Goal: Use online tool/utility: Utilize a website feature to perform a specific function

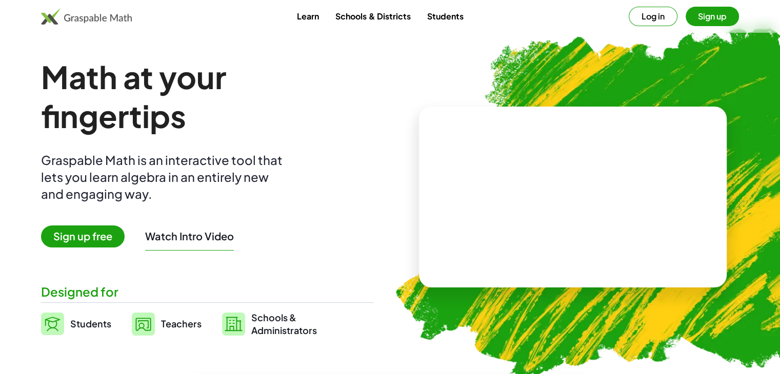
click at [651, 19] on button "Log in" at bounding box center [653, 16] width 49 height 19
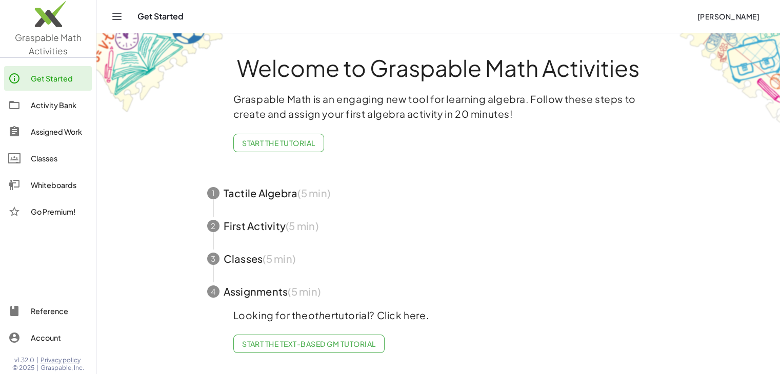
click at [53, 35] on img at bounding box center [48, 17] width 96 height 44
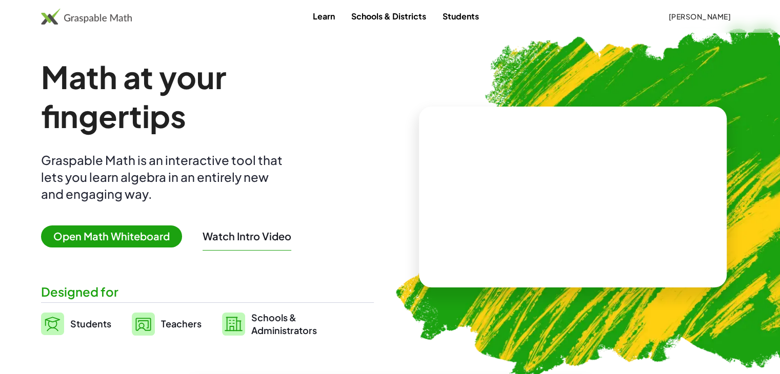
click at [132, 231] on span "Open Math Whiteboard" at bounding box center [111, 237] width 141 height 22
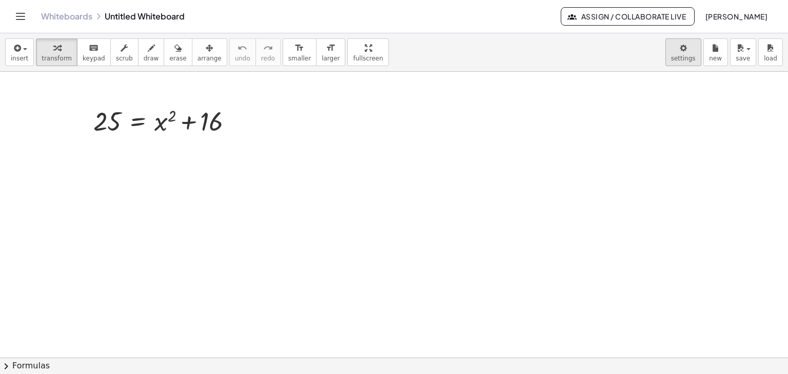
click at [688, 44] on body "Graspable Math Activities Get Started Activity Bank Assigned Work Classes White…" at bounding box center [394, 187] width 788 height 374
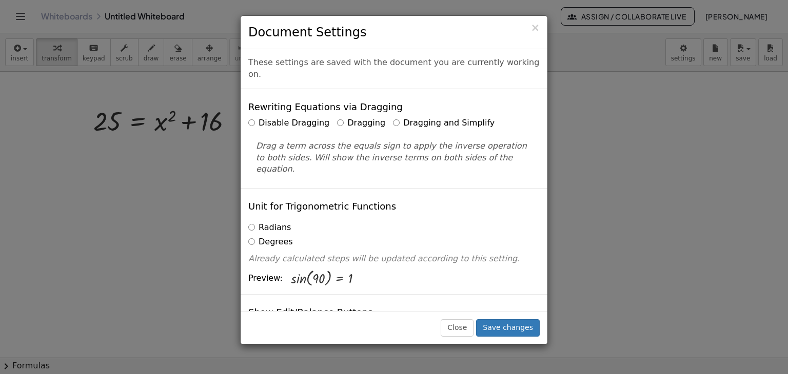
click at [410, 117] on label "Dragging and Simplify" at bounding box center [444, 123] width 102 height 12
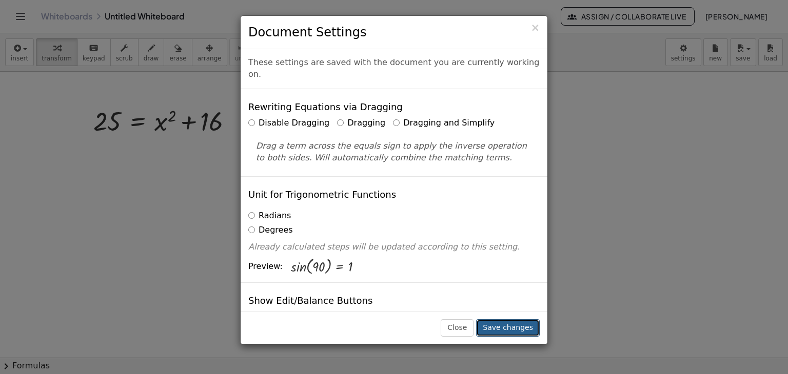
click at [509, 321] on button "Save changes" at bounding box center [508, 328] width 64 height 17
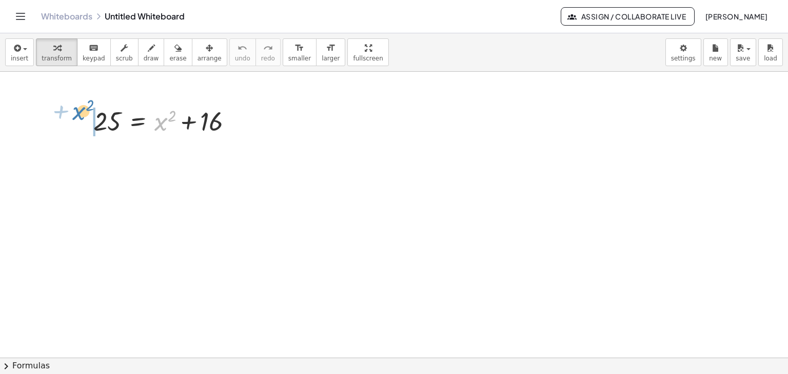
drag, startPoint x: 158, startPoint y: 121, endPoint x: 76, endPoint y: 110, distance: 82.8
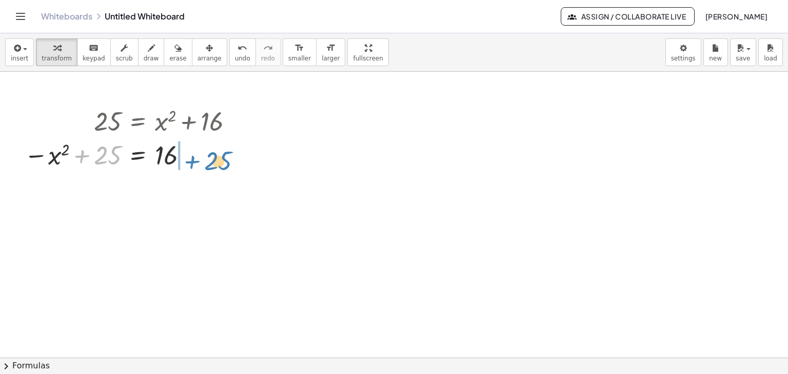
drag, startPoint x: 100, startPoint y: 161, endPoint x: 210, endPoint y: 167, distance: 109.9
click at [210, 167] on div at bounding box center [133, 155] width 228 height 34
click at [185, 153] on div at bounding box center [168, 154] width 170 height 35
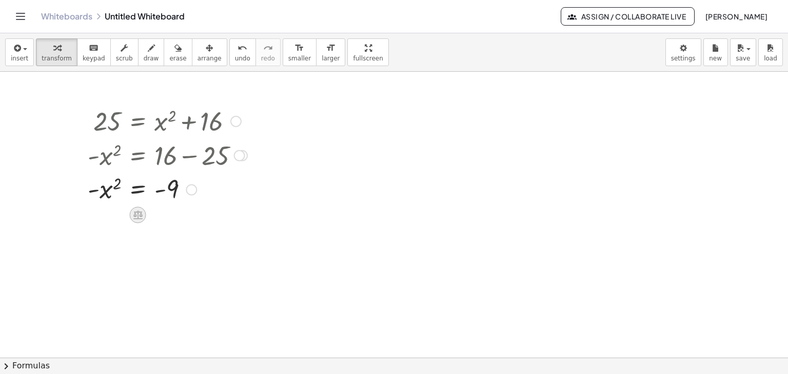
click at [140, 216] on icon at bounding box center [137, 215] width 9 height 9
click at [180, 217] on icon at bounding box center [178, 214] width 9 height 9
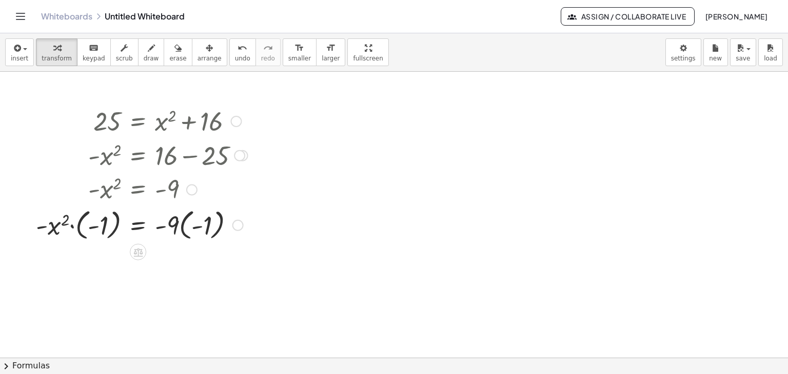
click at [71, 225] on div at bounding box center [142, 224] width 222 height 37
click at [71, 225] on div at bounding box center [154, 224] width 196 height 37
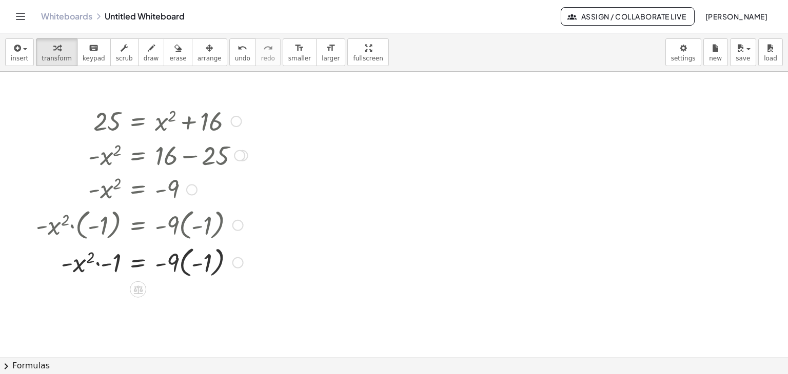
click at [94, 266] on div at bounding box center [142, 261] width 222 height 37
click at [97, 265] on div at bounding box center [142, 261] width 222 height 37
click at [184, 302] on div at bounding box center [142, 299] width 222 height 37
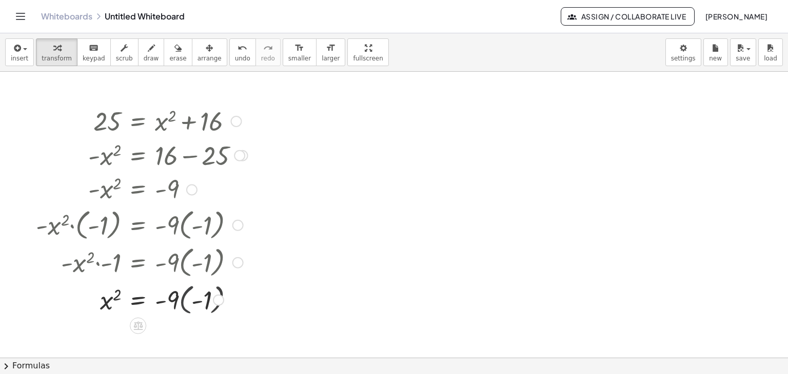
click at [184, 302] on div at bounding box center [142, 299] width 222 height 35
click at [183, 342] on div at bounding box center [142, 335] width 222 height 35
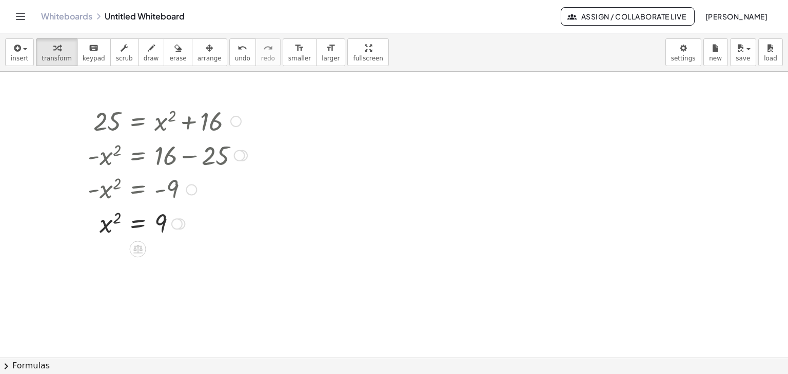
drag, startPoint x: 176, startPoint y: 339, endPoint x: 188, endPoint y: 222, distance: 117.5
click at [138, 224] on div "= x 2 9" at bounding box center [138, 224] width 0 height 0
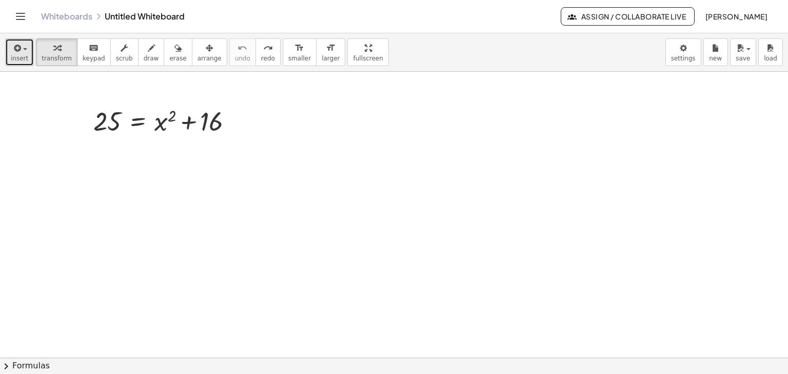
click at [30, 57] on button "insert" at bounding box center [19, 52] width 29 height 28
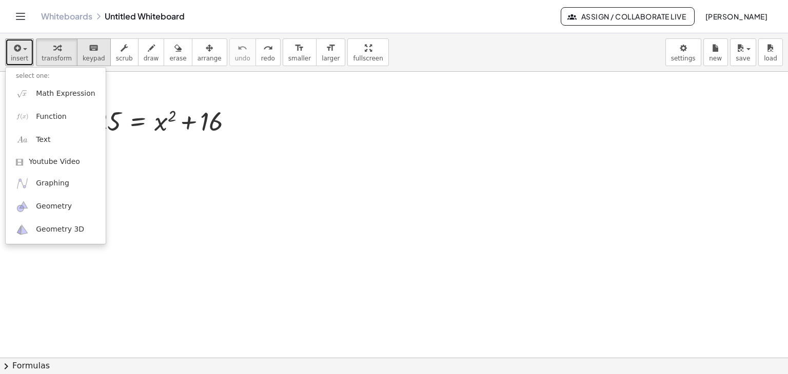
click at [85, 56] on span "keypad" at bounding box center [94, 58] width 23 height 7
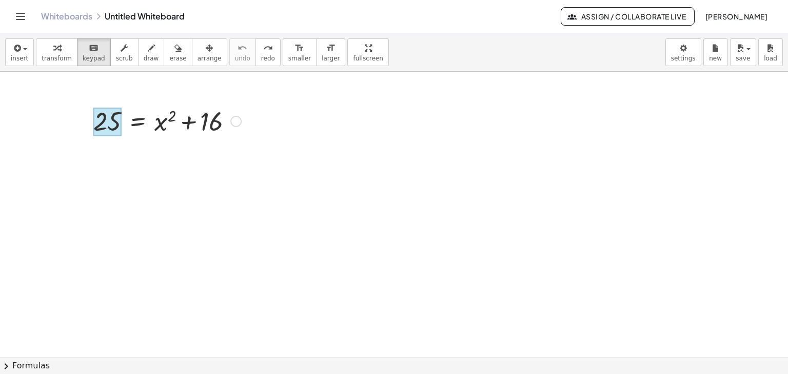
click at [116, 132] on div at bounding box center [107, 122] width 28 height 29
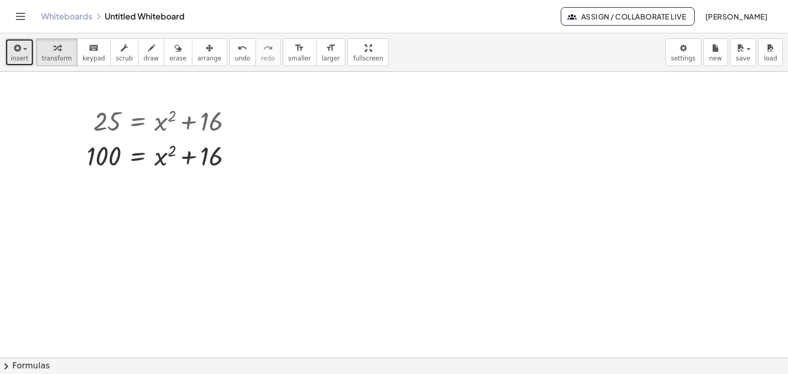
click at [21, 56] on span "insert" at bounding box center [19, 58] width 17 height 7
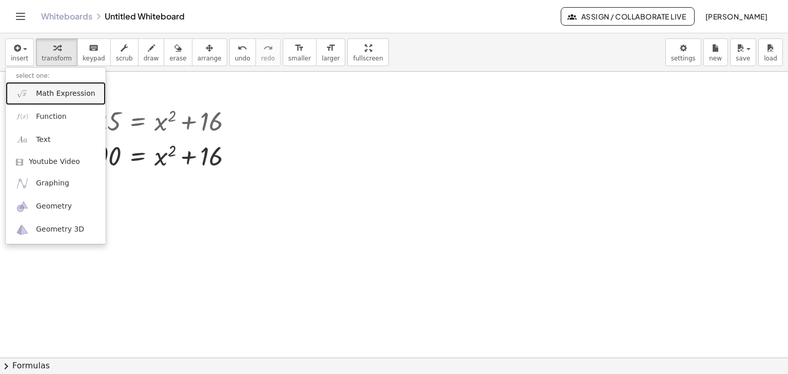
click at [46, 97] on span "Math Expression" at bounding box center [65, 94] width 59 height 10
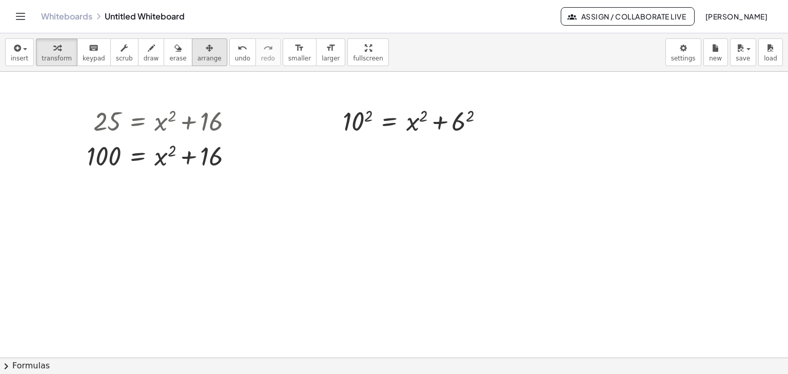
click at [197, 57] on span "arrange" at bounding box center [209, 58] width 24 height 7
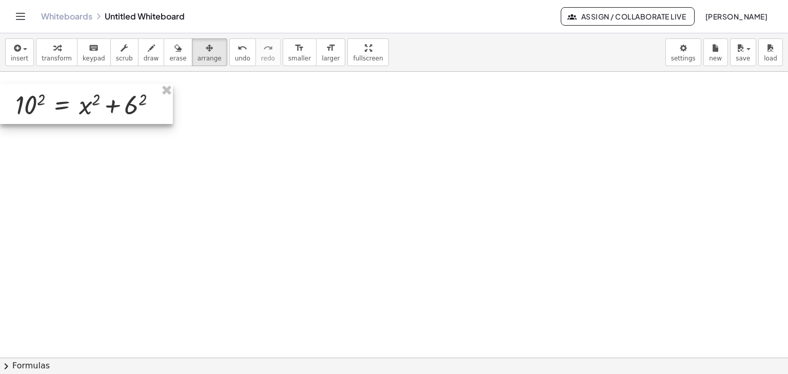
drag, startPoint x: 443, startPoint y: 136, endPoint x: 156, endPoint y: 129, distance: 287.3
click at [156, 124] on div at bounding box center [86, 104] width 173 height 40
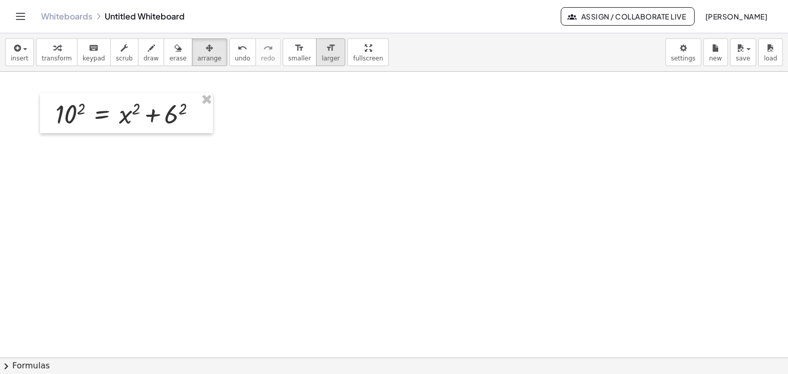
click at [326, 47] on icon "format_size" at bounding box center [331, 48] width 10 height 12
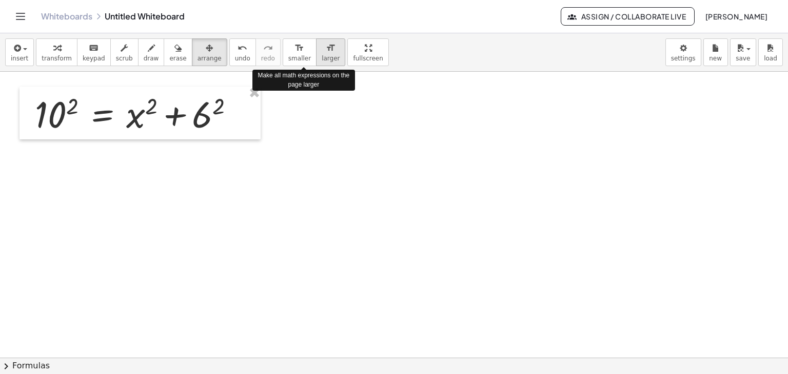
click at [326, 47] on icon "format_size" at bounding box center [331, 48] width 10 height 12
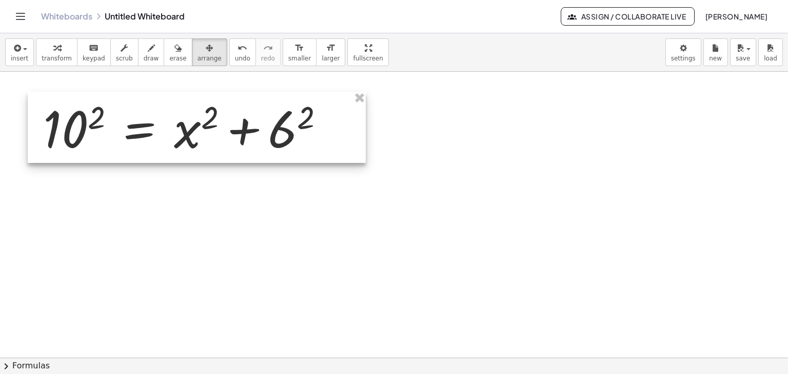
drag, startPoint x: 182, startPoint y: 114, endPoint x: 210, endPoint y: 129, distance: 31.9
click at [210, 129] on div at bounding box center [197, 127] width 338 height 71
click at [272, 138] on div at bounding box center [197, 127] width 338 height 71
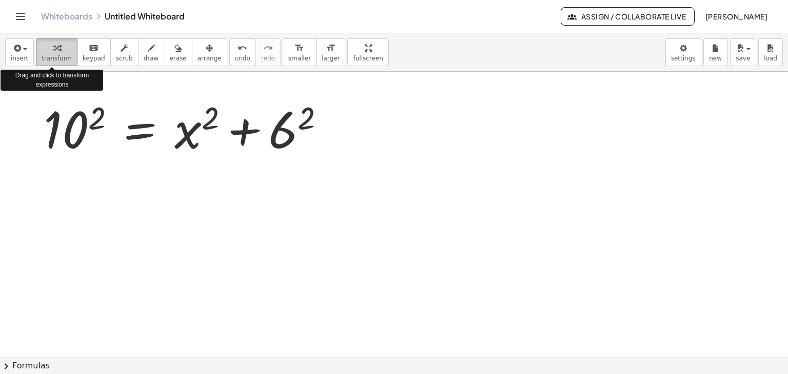
click at [51, 55] on span "transform" at bounding box center [57, 58] width 30 height 7
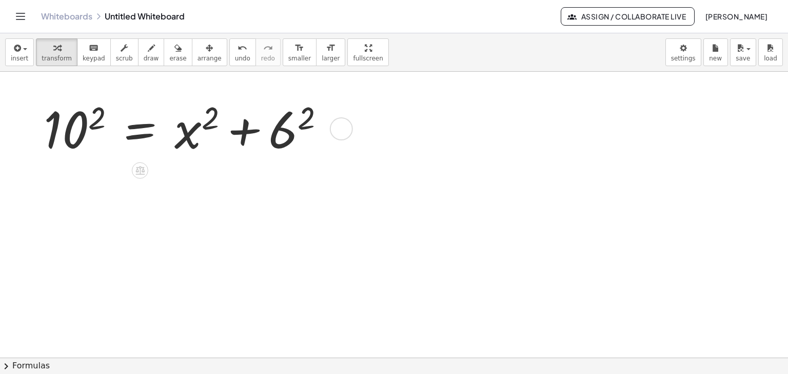
click at [289, 129] on div at bounding box center [188, 128] width 300 height 66
drag, startPoint x: 349, startPoint y: 201, endPoint x: 382, endPoint y: 92, distance: 113.9
click at [382, 92] on div "10 2 = + x 2 + 6 2 10 2 = + x 2 + 36" at bounding box center [394, 358] width 788 height 573
drag, startPoint x: 205, startPoint y: 123, endPoint x: 192, endPoint y: 120, distance: 13.8
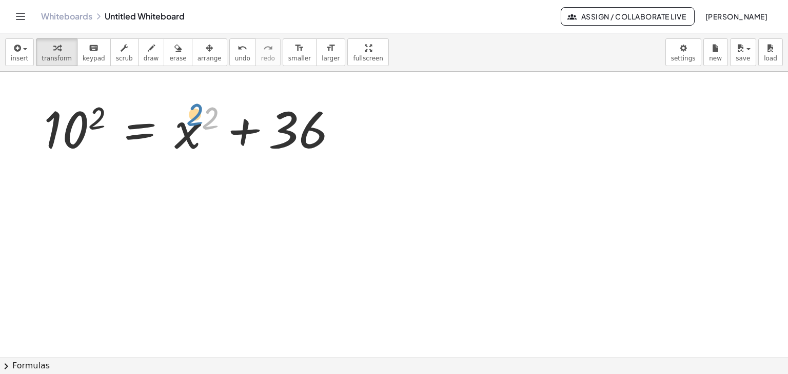
click at [192, 120] on div at bounding box center [194, 128] width 312 height 66
drag, startPoint x: 184, startPoint y: 138, endPoint x: 35, endPoint y: 113, distance: 151.3
click at [35, 113] on div "10 2 = + x 2 + 6 2 + x 2 10 2 = + x 2 + 36" at bounding box center [203, 127] width 351 height 71
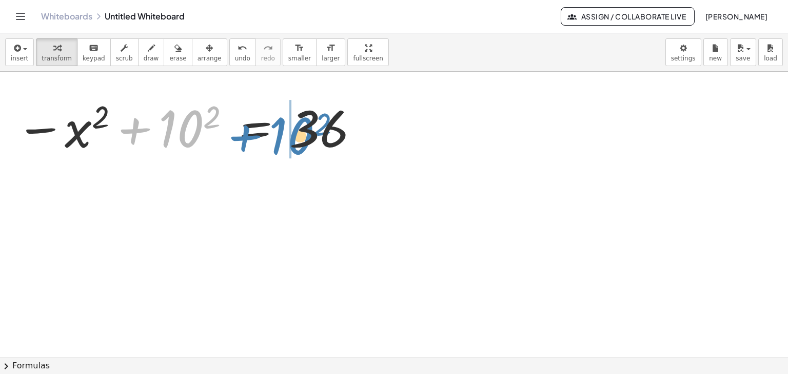
drag, startPoint x: 171, startPoint y: 130, endPoint x: 283, endPoint y: 137, distance: 111.6
click at [283, 137] on div at bounding box center [186, 128] width 353 height 64
drag, startPoint x: 137, startPoint y: 126, endPoint x: 245, endPoint y: 141, distance: 108.2
click at [245, 141] on div at bounding box center [186, 128] width 353 height 64
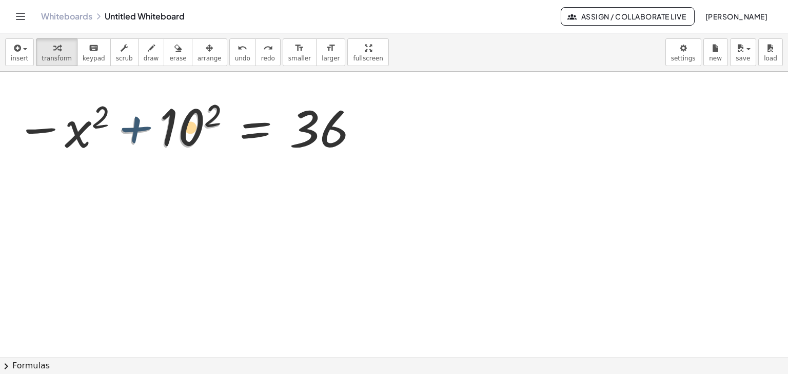
drag, startPoint x: 134, startPoint y: 128, endPoint x: 137, endPoint y: 123, distance: 5.5
click at [137, 123] on div at bounding box center [186, 128] width 353 height 64
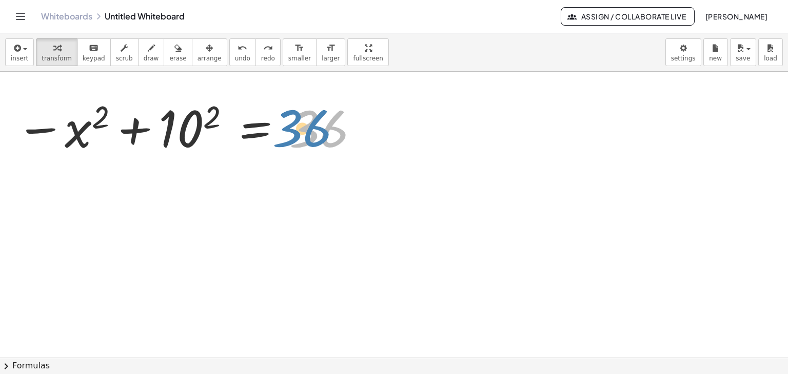
drag, startPoint x: 324, startPoint y: 143, endPoint x: 310, endPoint y: 143, distance: 14.4
click at [310, 143] on div at bounding box center [186, 128] width 353 height 64
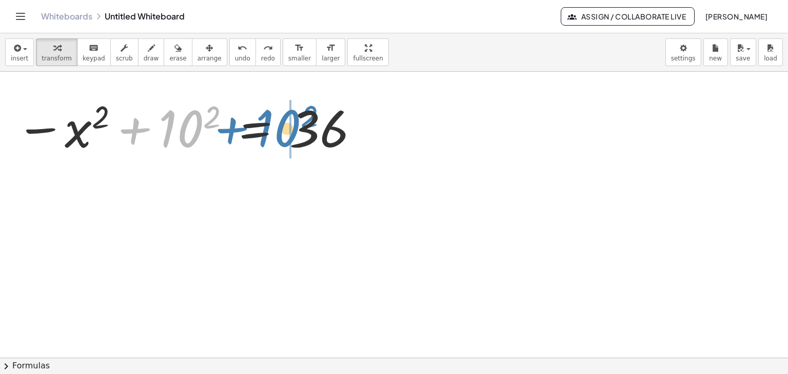
drag, startPoint x: 141, startPoint y: 136, endPoint x: 239, endPoint y: 136, distance: 98.0
click at [239, 136] on div at bounding box center [186, 128] width 353 height 64
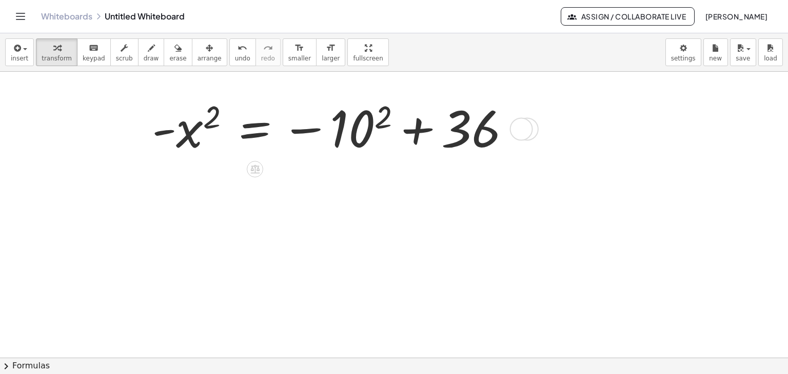
click at [353, 138] on div at bounding box center [335, 128] width 377 height 64
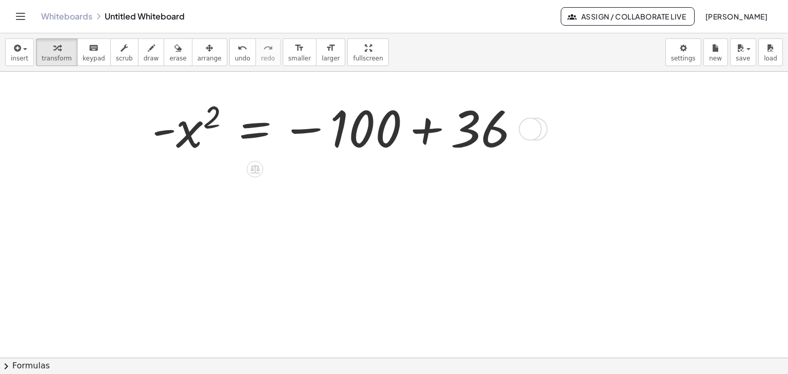
click at [425, 124] on div at bounding box center [340, 128] width 386 height 64
click at [425, 124] on div at bounding box center [394, 358] width 788 height 573
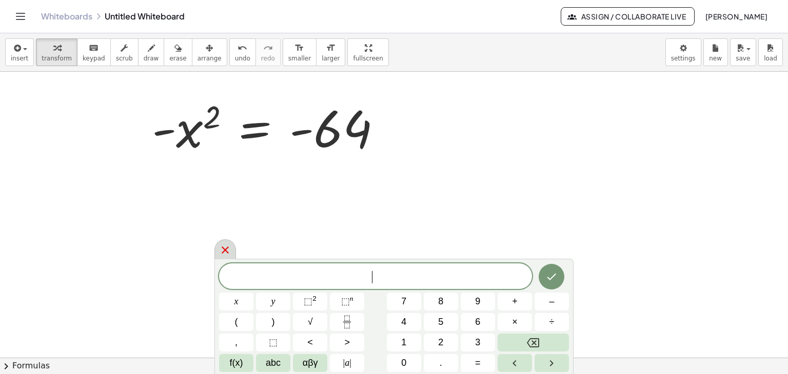
click at [220, 245] on icon at bounding box center [225, 250] width 12 height 12
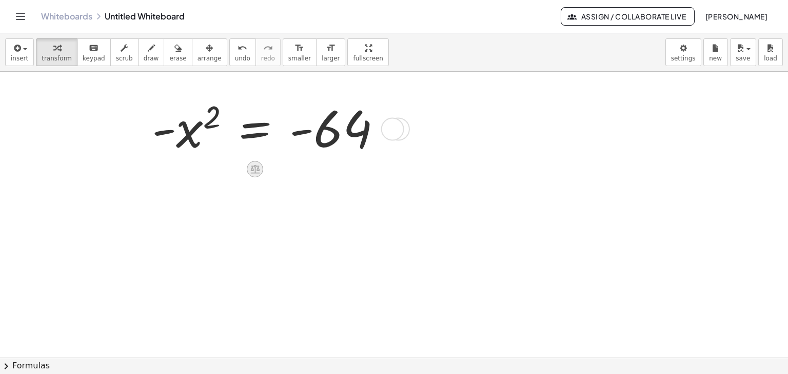
click at [255, 167] on icon at bounding box center [254, 169] width 9 height 9
click at [248, 169] on div "×" at bounding box center [255, 169] width 16 height 16
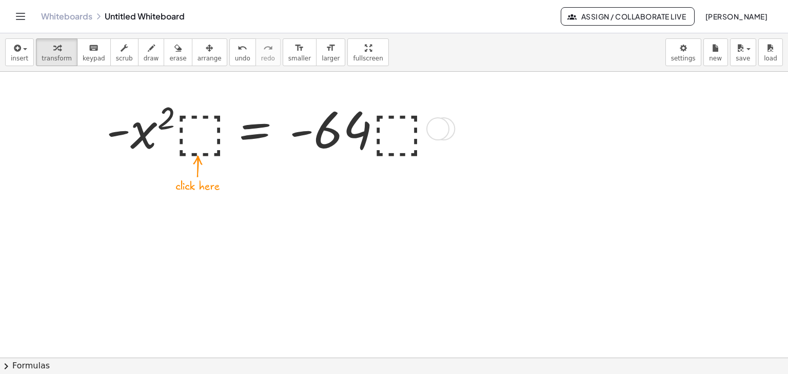
click at [207, 135] on div at bounding box center [271, 128] width 340 height 66
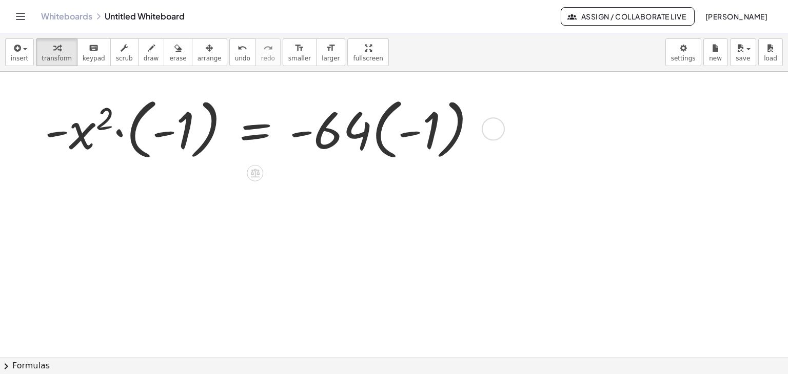
click at [124, 134] on div at bounding box center [264, 128] width 450 height 72
click at [124, 134] on div at bounding box center [291, 128] width 398 height 72
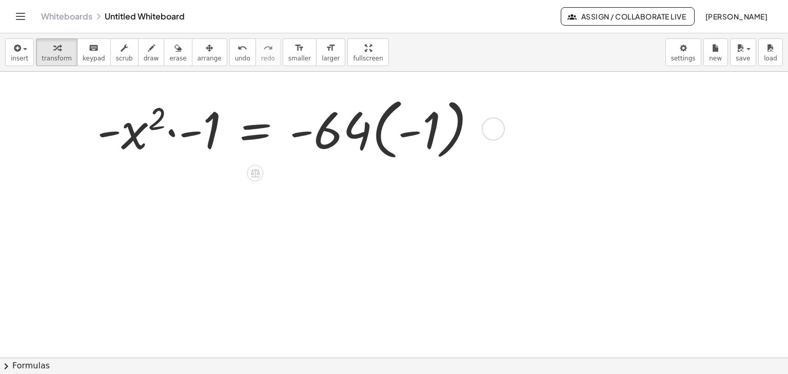
click at [172, 133] on div at bounding box center [291, 128] width 398 height 72
click at [172, 133] on div at bounding box center [168, 128] width 15 height 77
click at [378, 131] on div at bounding box center [330, 128] width 319 height 72
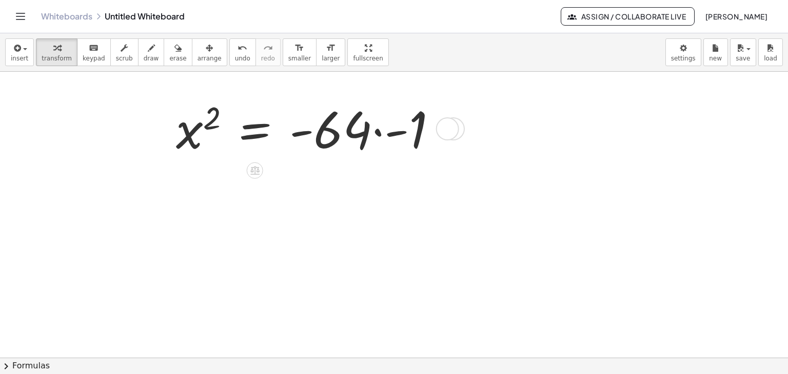
click at [378, 134] on div at bounding box center [310, 128] width 279 height 66
click at [436, 134] on div at bounding box center [447, 128] width 23 height 23
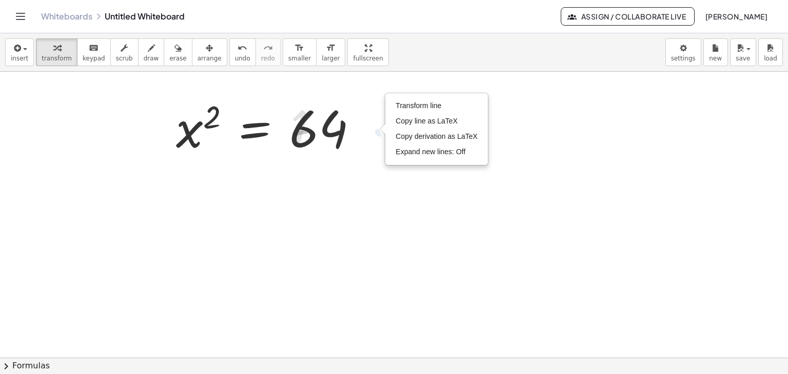
click at [480, 205] on div at bounding box center [394, 358] width 788 height 573
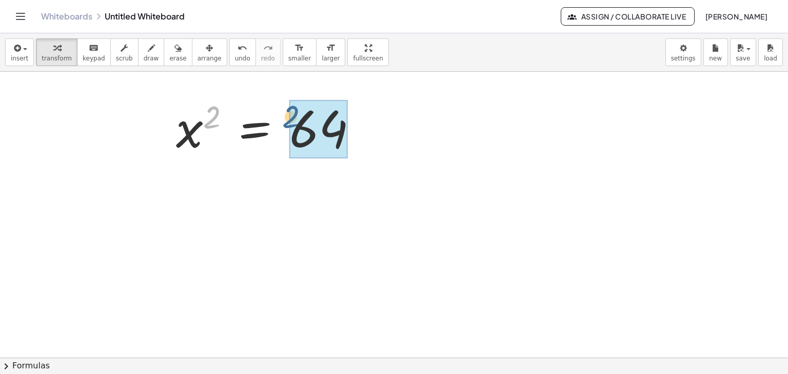
drag, startPoint x: 212, startPoint y: 114, endPoint x: 308, endPoint y: 109, distance: 95.5
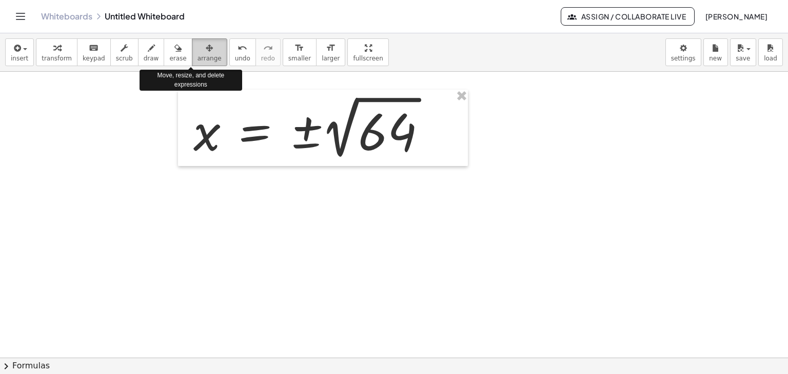
click at [196, 53] on button "arrange" at bounding box center [209, 52] width 35 height 28
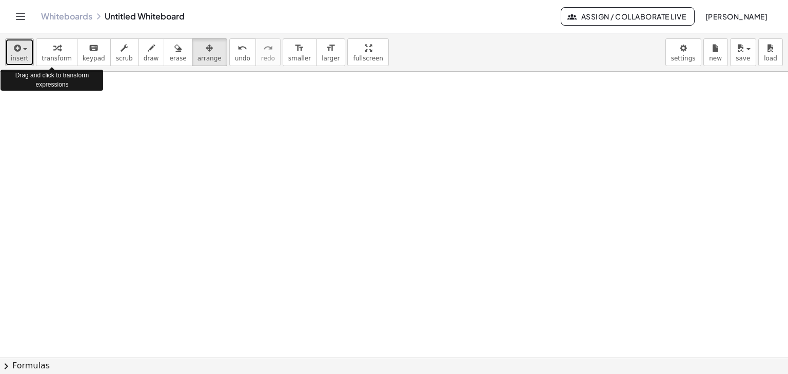
click at [27, 55] on button "insert" at bounding box center [19, 52] width 29 height 28
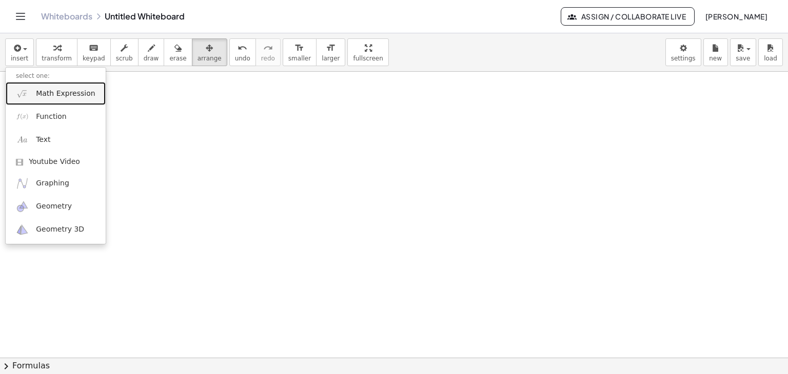
click at [53, 94] on span "Math Expression" at bounding box center [65, 94] width 59 height 10
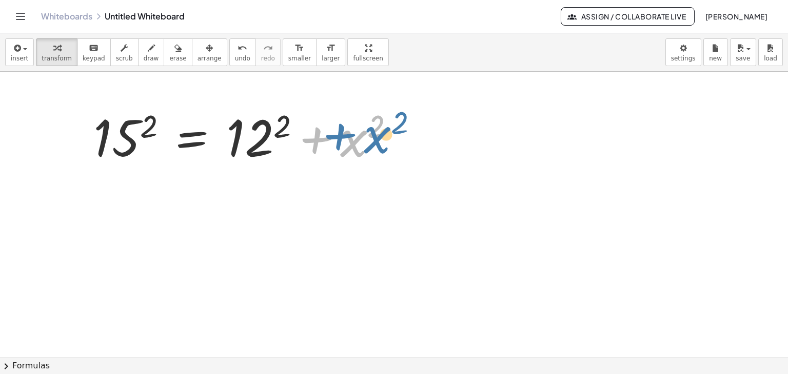
drag, startPoint x: 355, startPoint y: 144, endPoint x: 283, endPoint y: 144, distance: 72.3
click at [382, 142] on div at bounding box center [248, 136] width 320 height 66
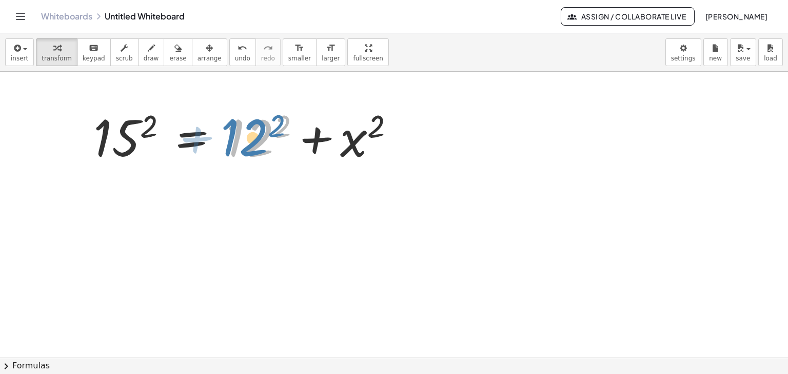
click at [246, 151] on div at bounding box center [248, 136] width 320 height 66
click at [261, 141] on div at bounding box center [248, 136] width 320 height 66
click at [261, 141] on div at bounding box center [253, 136] width 331 height 66
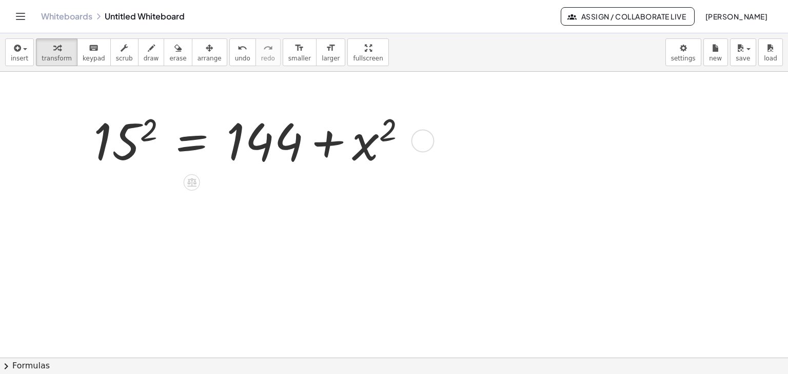
drag, startPoint x: 415, startPoint y: 206, endPoint x: 422, endPoint y: 136, distance: 69.6
click at [422, 137] on div at bounding box center [422, 140] width 23 height 23
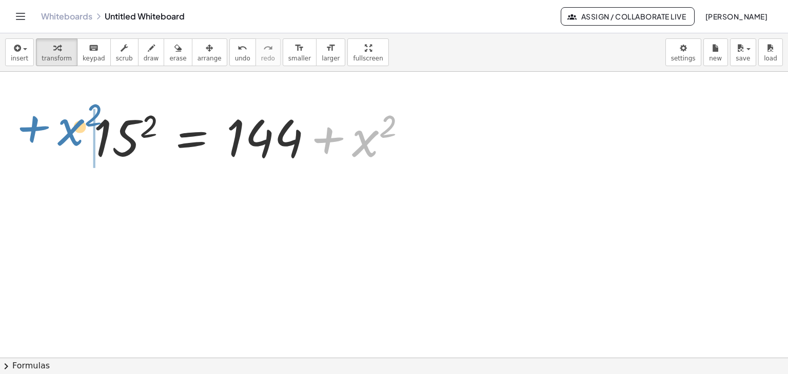
drag, startPoint x: 373, startPoint y: 142, endPoint x: 78, endPoint y: 127, distance: 295.3
click at [80, 129] on div "15 2 = + 12 2 + x 2 + x 2 15 2 = + + x 2 144" at bounding box center [263, 136] width 370 height 71
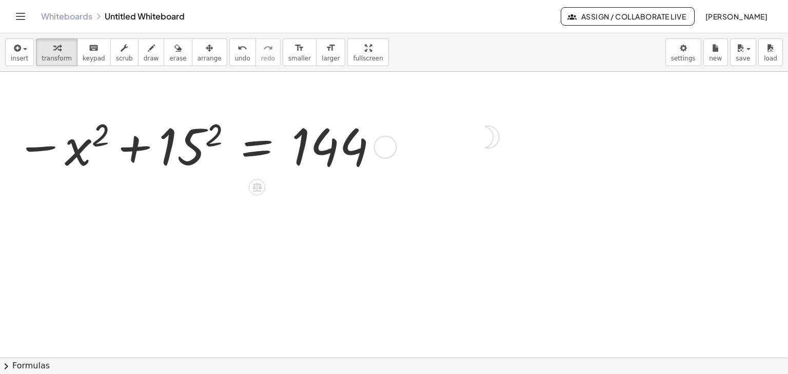
drag, startPoint x: 383, startPoint y: 207, endPoint x: 398, endPoint y: 140, distance: 68.7
click at [257, 147] on div "15 2 = x 2 144 − +" at bounding box center [257, 147] width 0 height 0
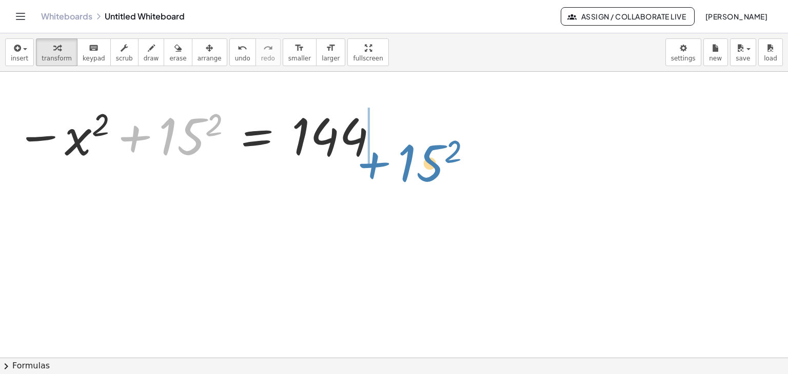
drag, startPoint x: 193, startPoint y: 136, endPoint x: 446, endPoint y: 149, distance: 253.7
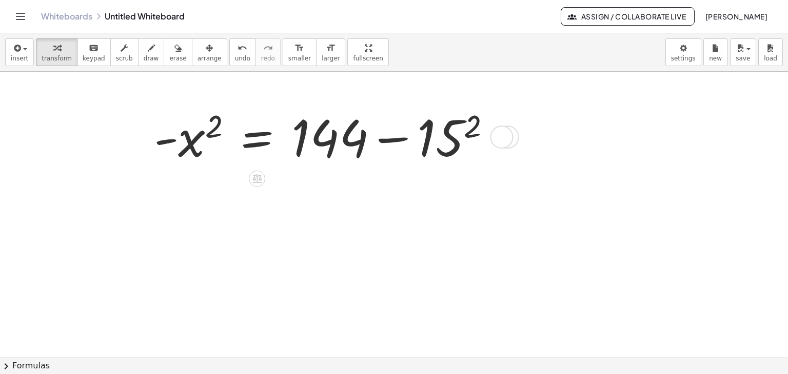
click at [450, 147] on div at bounding box center [326, 136] width 355 height 66
click at [450, 147] on div at bounding box center [338, 136] width 378 height 66
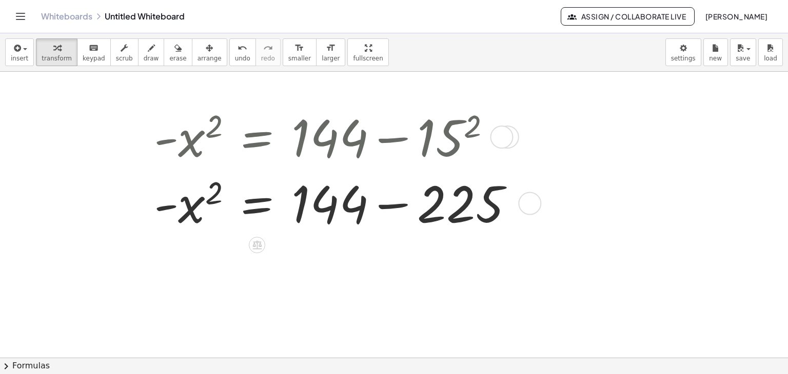
drag, startPoint x: 528, startPoint y: 203, endPoint x: 544, endPoint y: 214, distance: 19.1
click at [544, 214] on div "15 2 = + 12 2 + x 2 15 2 = + 144 + x 2 − x 2 + 15 2 = 144 - x 2 = + 144 − 15 2 …" at bounding box center [346, 170] width 416 height 138
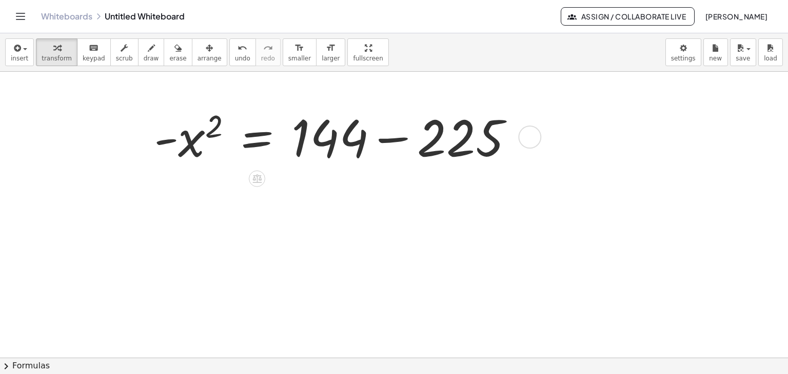
drag, startPoint x: 534, startPoint y: 206, endPoint x: 571, endPoint y: 62, distance: 148.3
click at [571, 62] on div "insert select one: Math Expression Function Text Youtube Video Graphing Geometr…" at bounding box center [394, 203] width 788 height 341
click at [521, 126] on div at bounding box center [523, 137] width 23 height 23
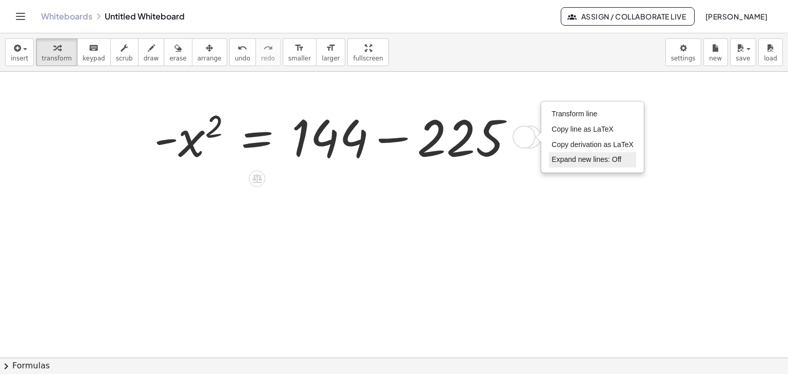
click at [601, 161] on span "Expand new lines: Off" at bounding box center [586, 159] width 70 height 8
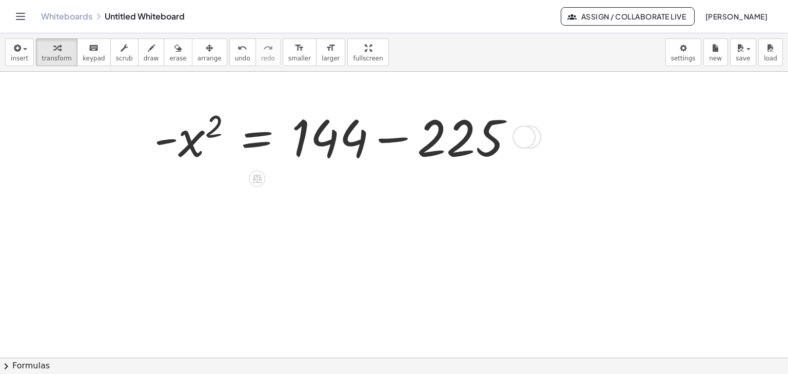
click at [535, 143] on div at bounding box center [529, 137] width 23 height 23
drag, startPoint x: 531, startPoint y: 140, endPoint x: 498, endPoint y: 180, distance: 51.8
click at [498, 180] on div at bounding box center [394, 358] width 788 height 573
click at [527, 133] on div "Transform line Copy line as LaTeX Copy derivation as LaTeX Expand new lines: On" at bounding box center [523, 137] width 23 height 23
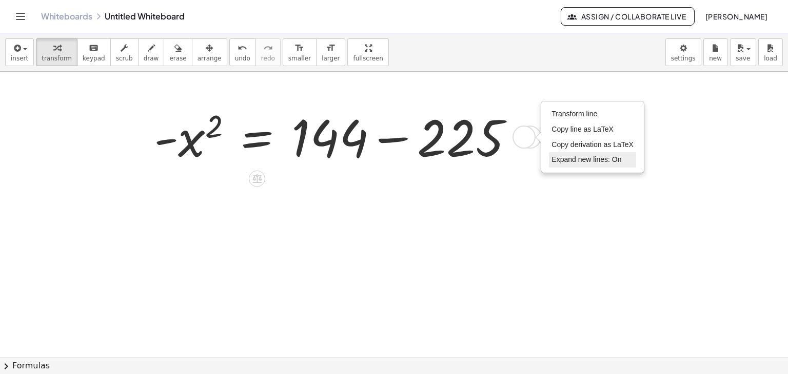
click at [572, 154] on li "Expand new lines: On" at bounding box center [592, 159] width 87 height 15
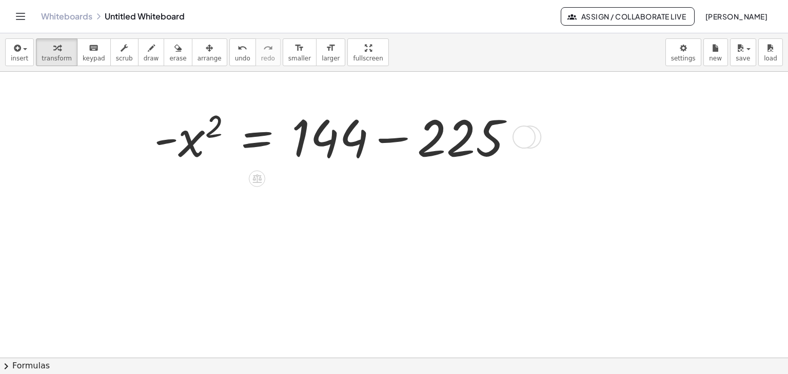
click at [393, 141] on div at bounding box center [338, 136] width 378 height 66
click at [512, 141] on div "Transform line Copy line as LaTeX Copy derivation as LaTeX Expand new lines: On" at bounding box center [523, 137] width 23 height 23
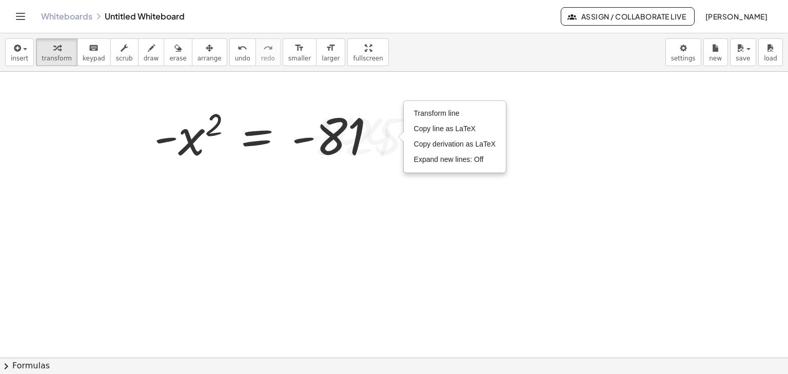
click at [379, 203] on div at bounding box center [394, 358] width 788 height 573
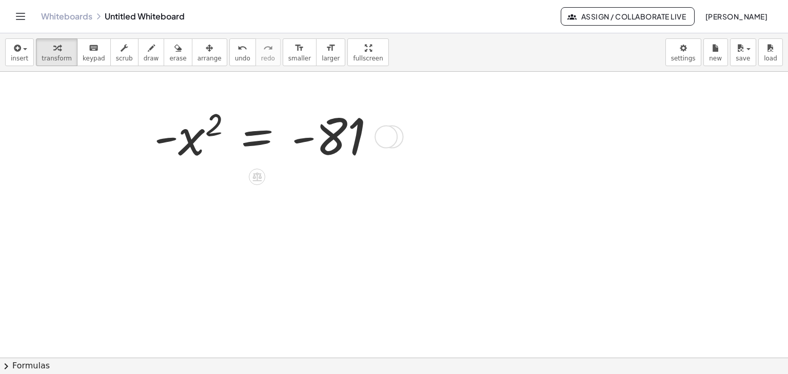
click at [261, 172] on icon at bounding box center [256, 177] width 11 height 11
click at [259, 177] on span "×" at bounding box center [257, 177] width 6 height 15
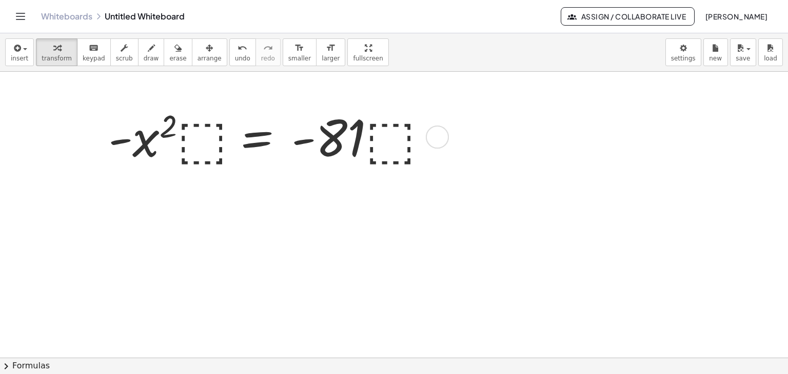
click at [213, 146] on div at bounding box center [268, 136] width 331 height 66
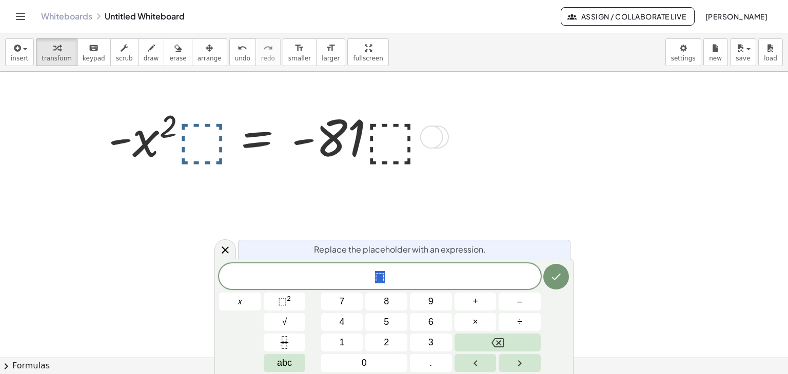
click at [203, 145] on div at bounding box center [268, 136] width 331 height 66
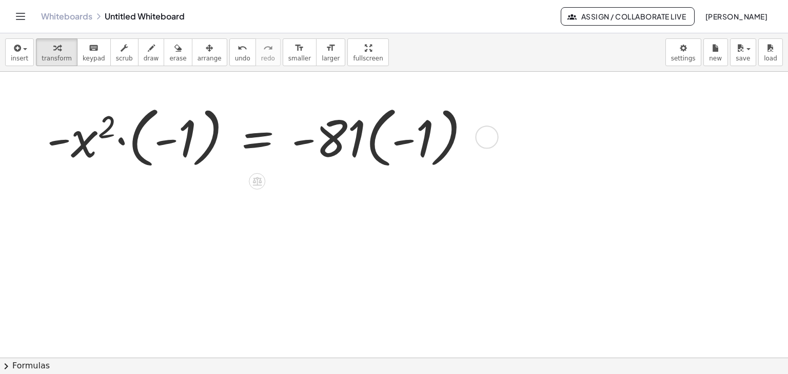
click at [140, 146] on div at bounding box center [263, 137] width 442 height 72
click at [140, 146] on div at bounding box center [289, 137] width 390 height 72
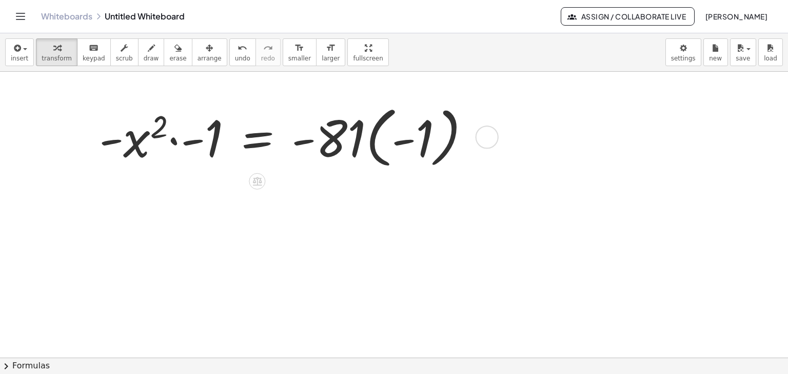
click at [166, 142] on div at bounding box center [289, 137] width 390 height 72
click at [175, 145] on div at bounding box center [289, 137] width 390 height 72
click at [99, 145] on div at bounding box center [91, 136] width 15 height 77
click at [367, 138] on div at bounding box center [328, 137] width 310 height 72
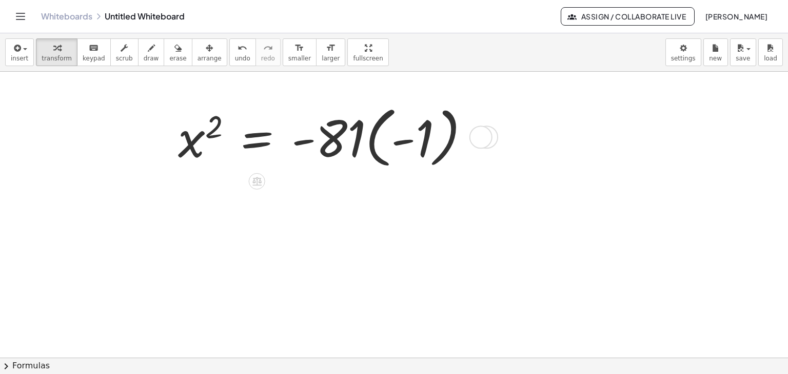
click at [367, 138] on div at bounding box center [328, 137] width 310 height 72
click at [371, 146] on div at bounding box center [308, 136] width 271 height 66
click at [257, 137] on div "= x 2 - 81 · · ( - 1 ) Transform line Copy line as LaTeX Copy derivation as LaT…" at bounding box center [257, 137] width 0 height 0
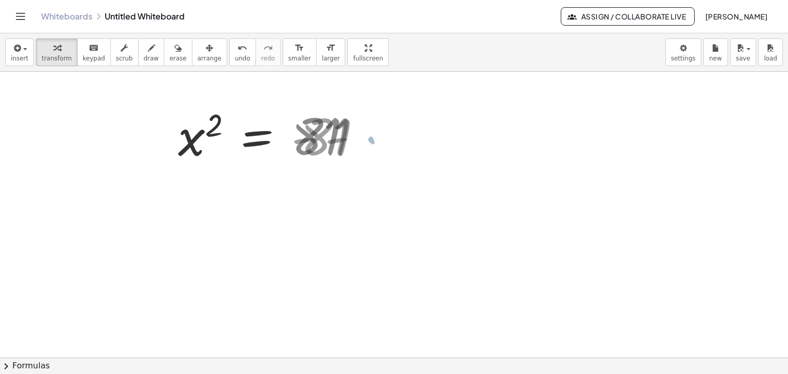
click at [386, 225] on div at bounding box center [394, 358] width 788 height 573
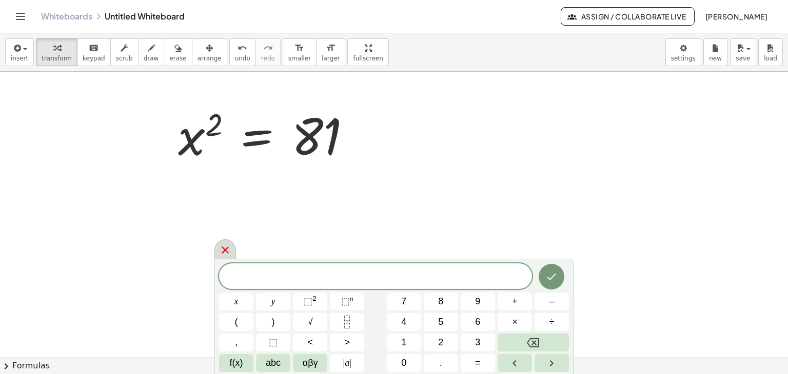
click at [228, 248] on icon at bounding box center [225, 250] width 12 height 12
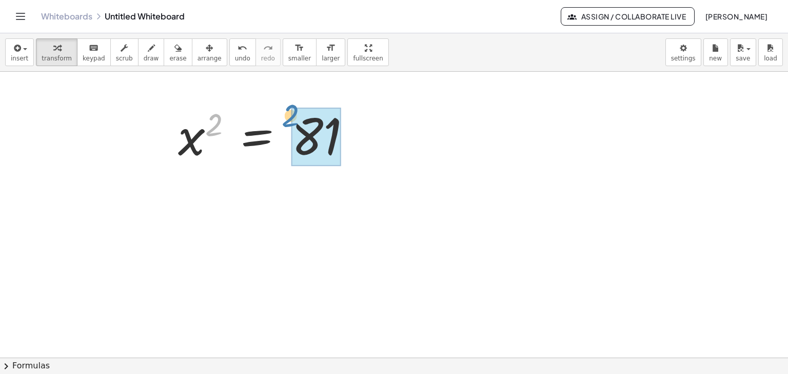
drag, startPoint x: 215, startPoint y: 132, endPoint x: 291, endPoint y: 123, distance: 76.4
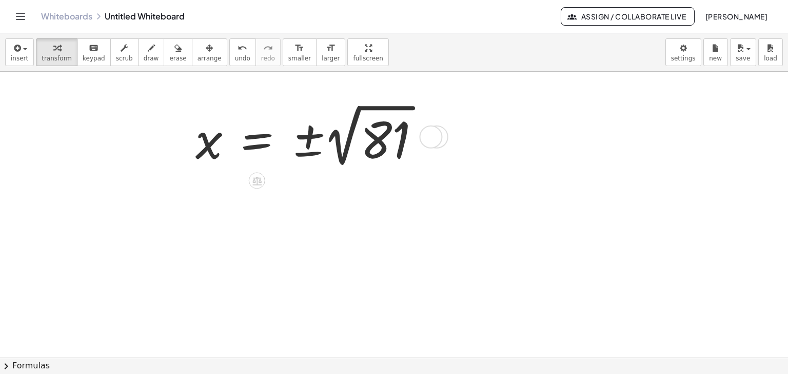
click at [371, 150] on div at bounding box center [311, 136] width 243 height 71
click at [371, 150] on div at bounding box center [281, 136] width 182 height 64
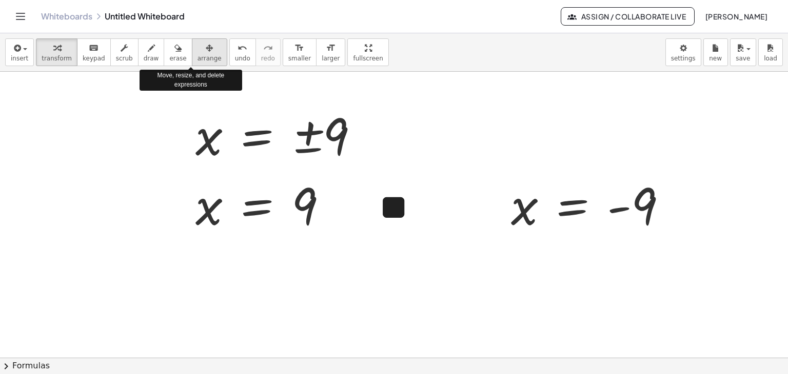
click at [197, 59] on span "arrange" at bounding box center [209, 58] width 24 height 7
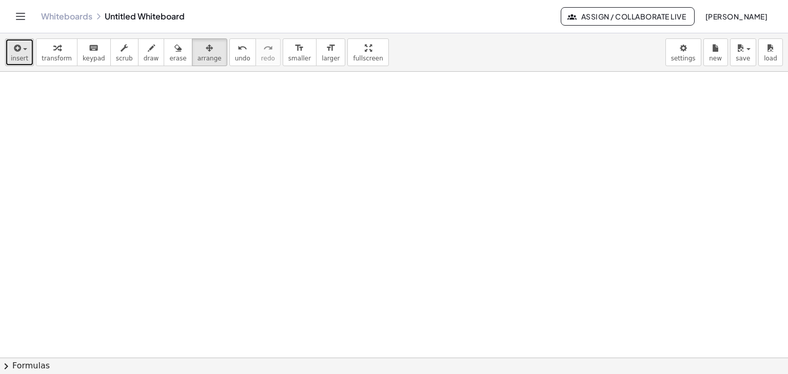
click at [21, 47] on span "button" at bounding box center [22, 49] width 2 height 7
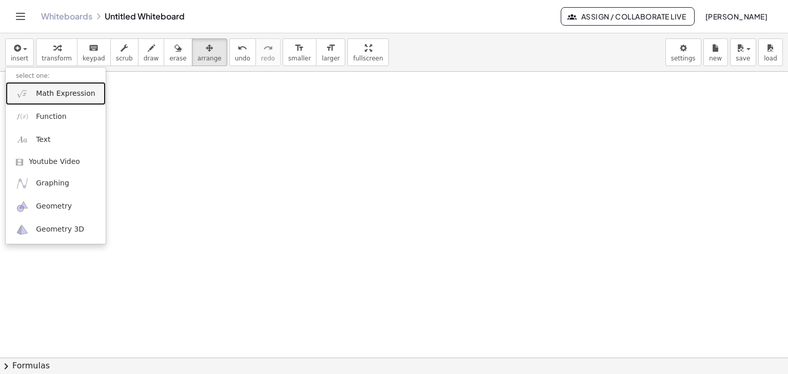
click at [45, 95] on span "Math Expression" at bounding box center [65, 94] width 59 height 10
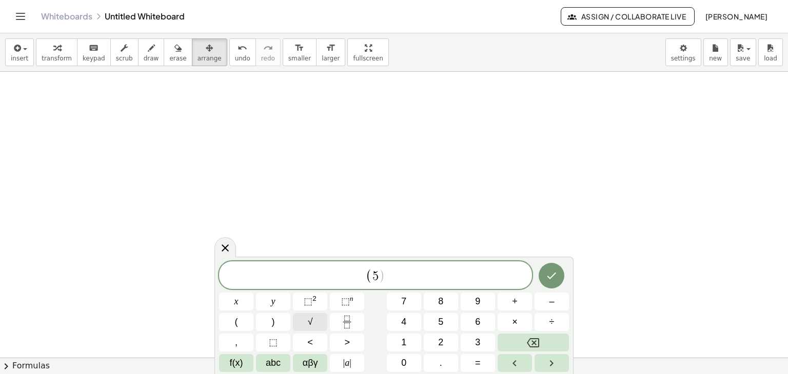
click at [309, 324] on span "√" at bounding box center [310, 322] width 5 height 14
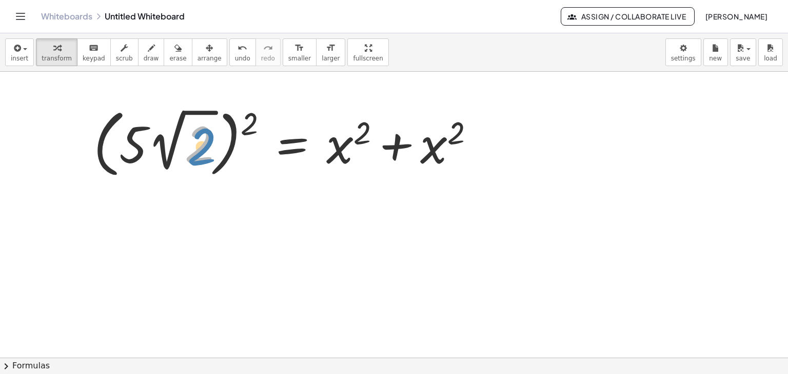
drag, startPoint x: 199, startPoint y: 158, endPoint x: 178, endPoint y: 159, distance: 20.5
click at [194, 160] on div at bounding box center [288, 142] width 400 height 79
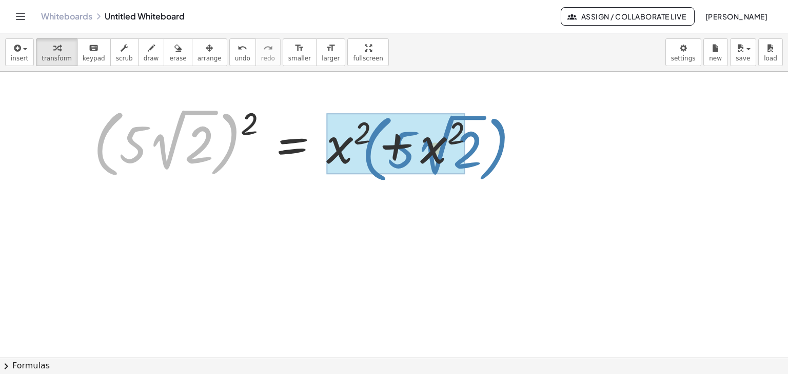
drag, startPoint x: 231, startPoint y: 167, endPoint x: 498, endPoint y: 169, distance: 266.7
click at [500, 171] on div "( · 5 · 2 √ 2 ) ( · 5 · 2 √ 2 ) 2 = + x 2 + x 2" at bounding box center [297, 143] width 438 height 84
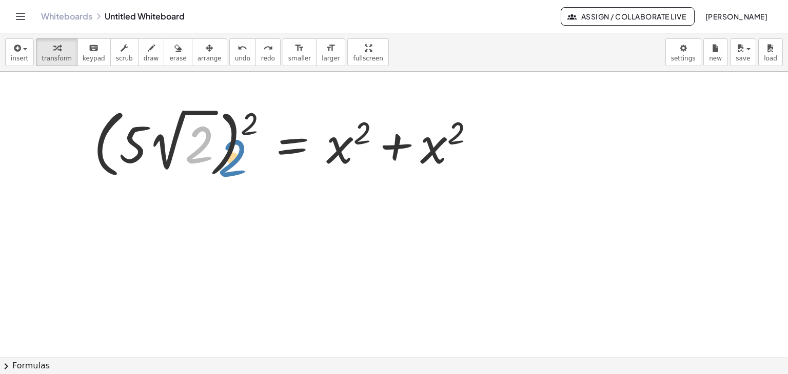
drag, startPoint x: 189, startPoint y: 158, endPoint x: 209, endPoint y: 161, distance: 20.7
click at [216, 166] on div at bounding box center [288, 142] width 400 height 79
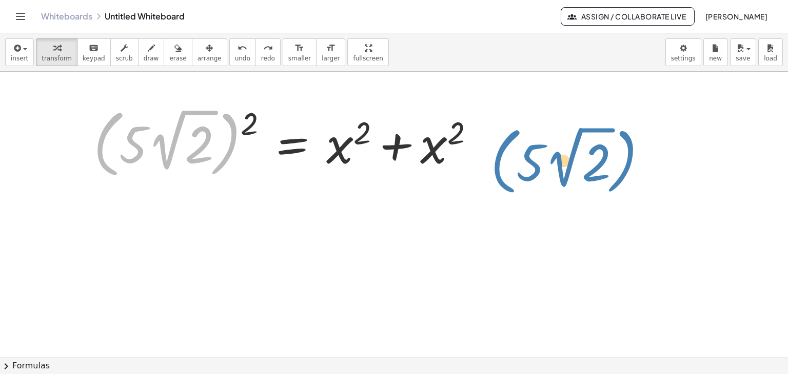
drag, startPoint x: 233, startPoint y: 162, endPoint x: 629, endPoint y: 176, distance: 396.2
click at [630, 176] on div "( · 5 · 2 √ 2 ) ( · 5 · 2 √ 2 ) 2 = + x 2 + x 2" at bounding box center [394, 358] width 788 height 573
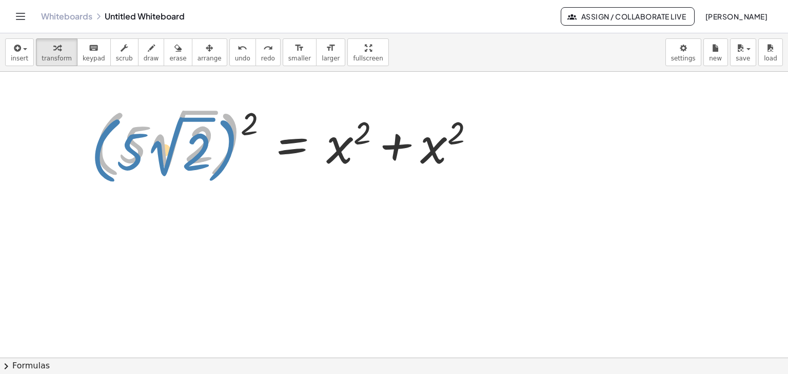
drag, startPoint x: 238, startPoint y: 149, endPoint x: 235, endPoint y: 156, distance: 7.3
click at [235, 156] on div at bounding box center [288, 142] width 400 height 79
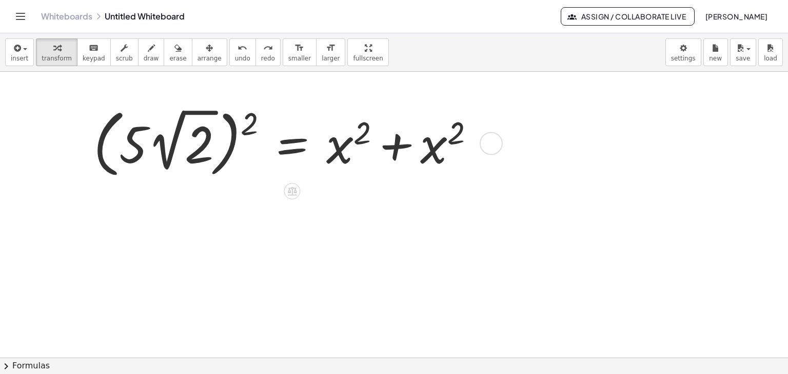
click at [213, 128] on div at bounding box center [288, 142] width 400 height 79
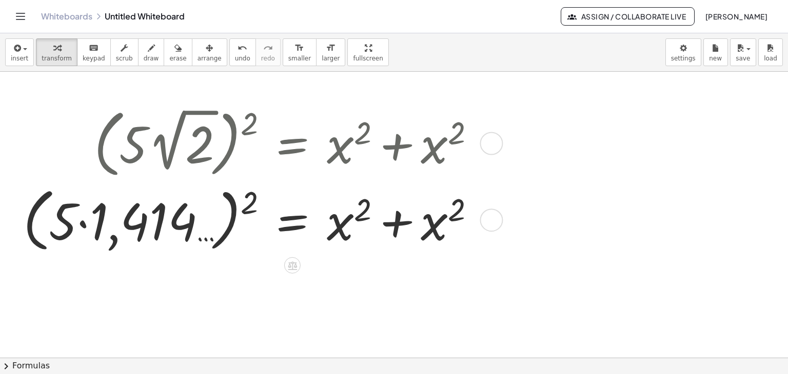
click at [197, 226] on div at bounding box center [253, 219] width 470 height 74
click at [197, 226] on div at bounding box center [288, 219] width 400 height 66
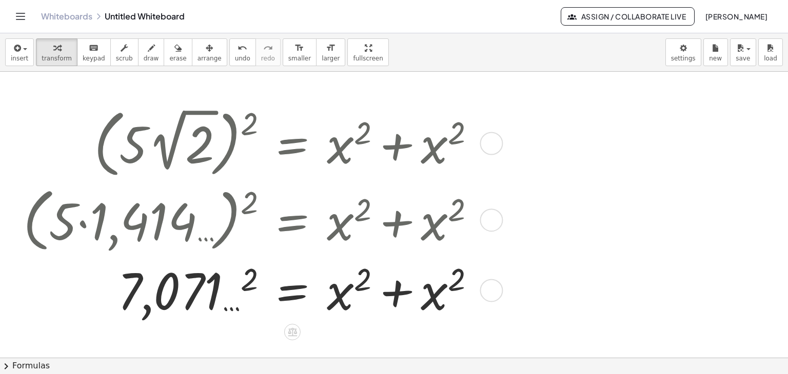
click at [201, 281] on div at bounding box center [253, 289] width 470 height 66
click at [202, 281] on div at bounding box center [253, 289] width 470 height 66
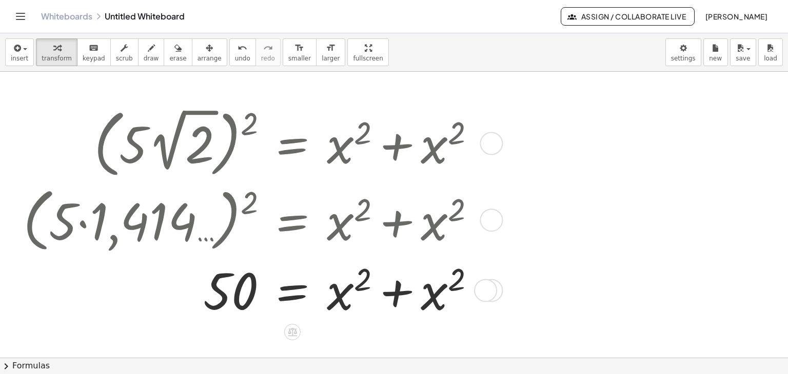
click at [485, 287] on div at bounding box center [485, 290] width 23 height 23
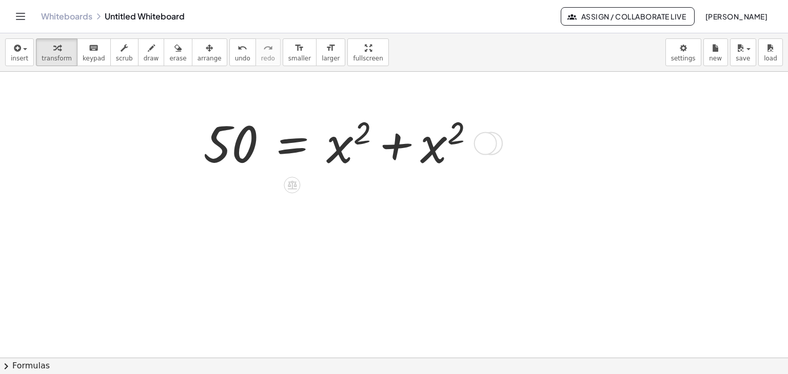
drag, startPoint x: 485, startPoint y: 287, endPoint x: 495, endPoint y: 38, distance: 248.5
click at [495, 38] on div "insert select one: Math Expression Function Text Youtube Video Graphing Geometr…" at bounding box center [394, 203] width 788 height 341
click at [489, 147] on div at bounding box center [485, 143] width 23 height 23
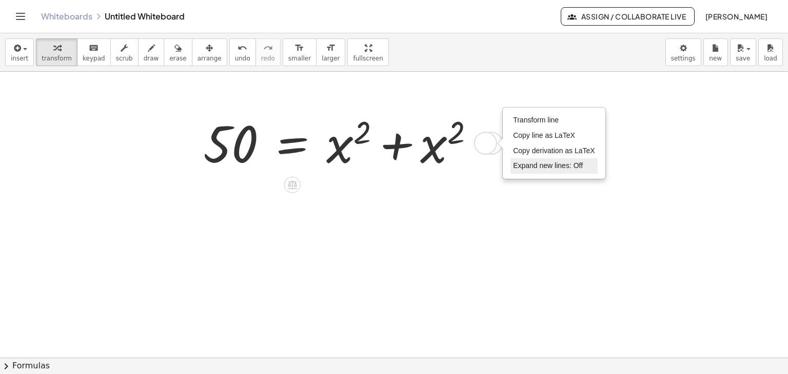
click at [576, 168] on span "Expand new lines: Off" at bounding box center [548, 166] width 70 height 8
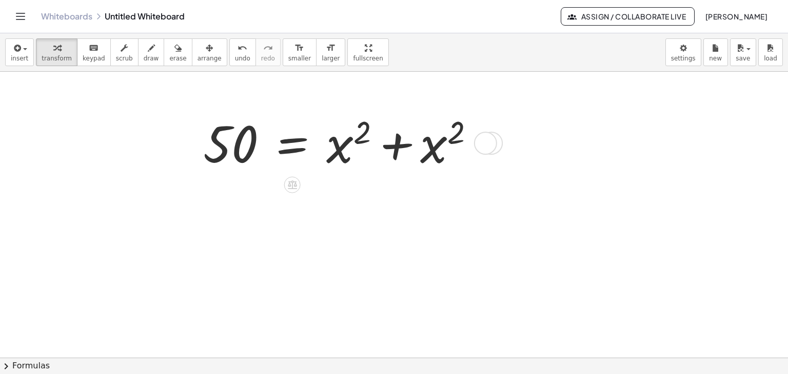
click at [486, 138] on div "Transform line Copy line as LaTeX Copy derivation as LaTeX Expand new lines: Off" at bounding box center [485, 143] width 23 height 23
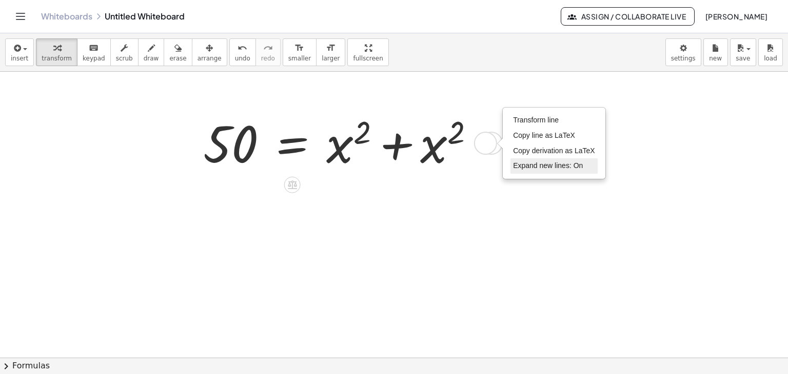
click at [538, 173] on li "Expand new lines: On" at bounding box center [553, 165] width 87 height 15
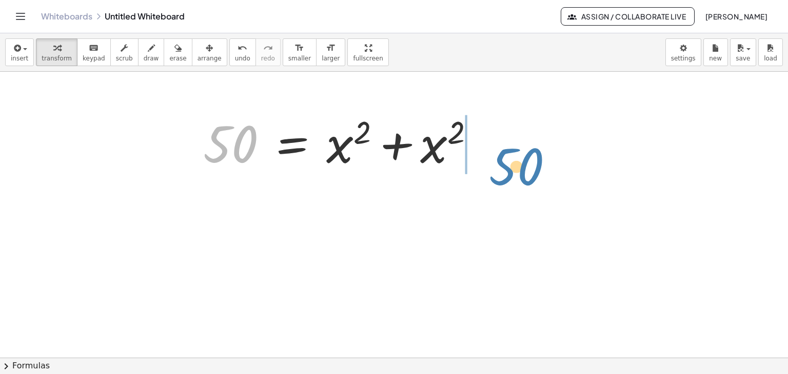
drag, startPoint x: 229, startPoint y: 149, endPoint x: 515, endPoint y: 171, distance: 286.6
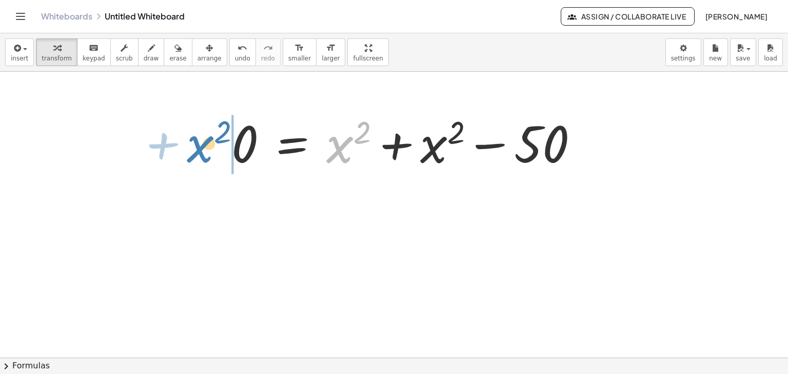
drag, startPoint x: 341, startPoint y: 157, endPoint x: 201, endPoint y: 156, distance: 139.5
click at [201, 156] on div "( · 5 · 2 √ 2 ) 2 = + x 2 + x 2 ( · 5 · 1,414 … ) 2 = + x 2 + x 2 7,071 … 2 = +…" at bounding box center [394, 358] width 788 height 573
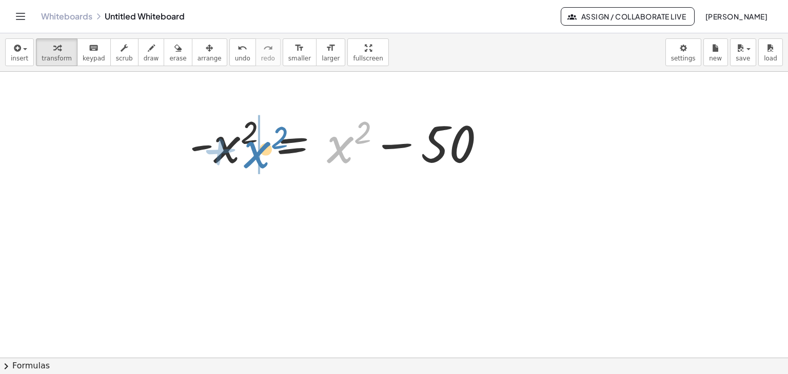
drag, startPoint x: 335, startPoint y: 157, endPoint x: 252, endPoint y: 162, distance: 83.3
click at [252, 162] on div at bounding box center [341, 142] width 314 height 66
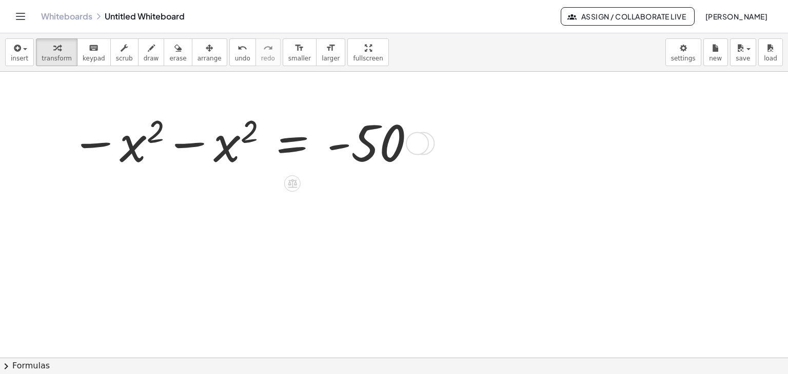
click at [195, 148] on div at bounding box center [242, 143] width 355 height 64
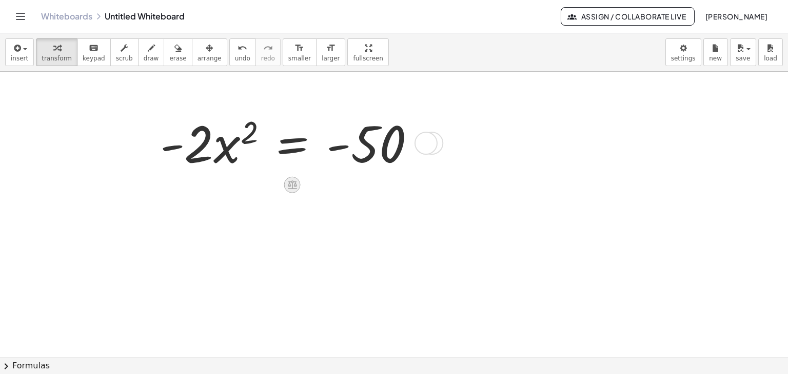
click at [296, 185] on icon at bounding box center [292, 185] width 9 height 9
click at [293, 188] on span "×" at bounding box center [292, 184] width 6 height 15
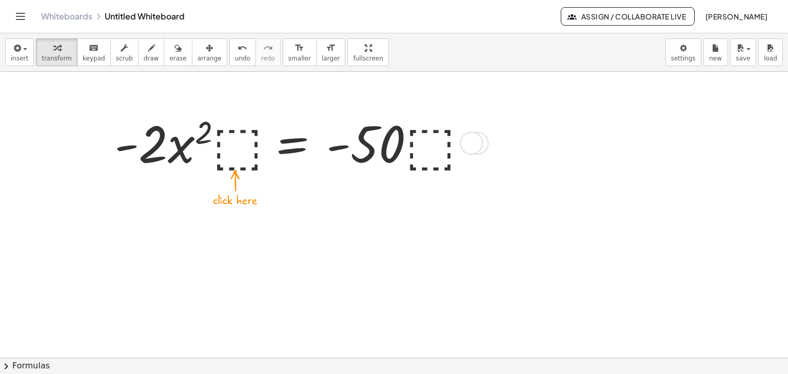
click at [244, 153] on div at bounding box center [291, 142] width 365 height 66
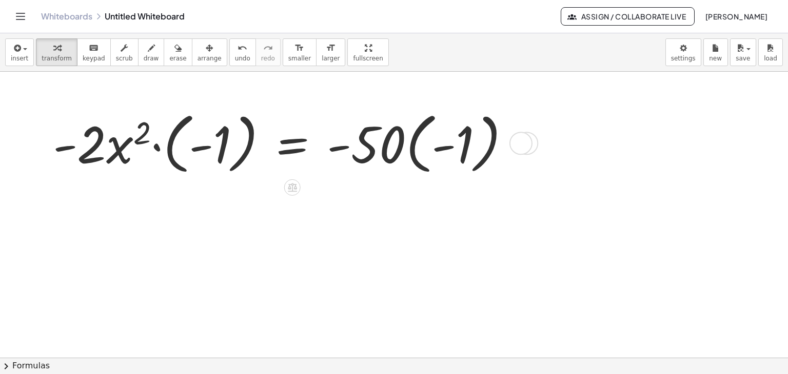
click at [129, 154] on div at bounding box center [285, 143] width 475 height 72
click at [150, 152] on div at bounding box center [285, 143] width 475 height 72
click at [150, 152] on div at bounding box center [312, 143] width 424 height 72
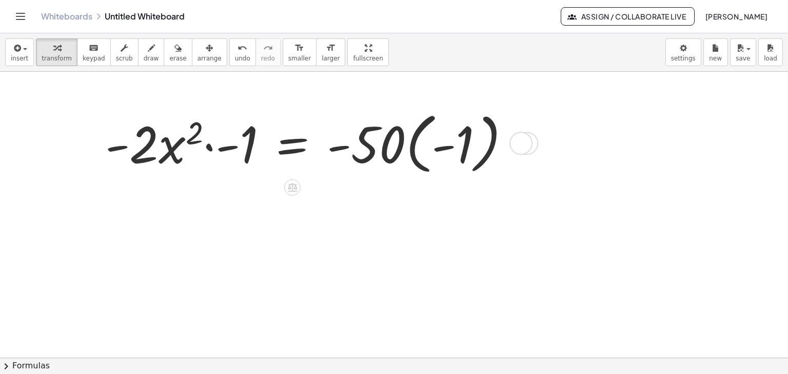
click at [160, 158] on div at bounding box center [312, 143] width 424 height 72
click at [172, 155] on div at bounding box center [312, 143] width 424 height 72
click at [160, 150] on div at bounding box center [312, 143] width 424 height 72
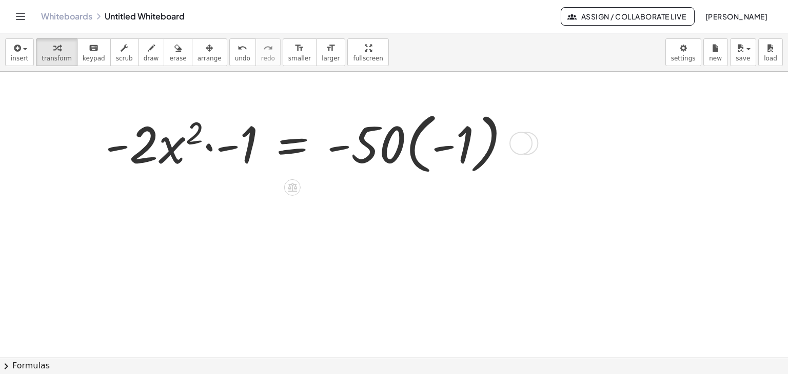
click at [160, 150] on div at bounding box center [312, 143] width 424 height 72
click at [207, 148] on div at bounding box center [312, 143] width 424 height 72
click at [207, 148] on div at bounding box center [320, 143] width 405 height 72
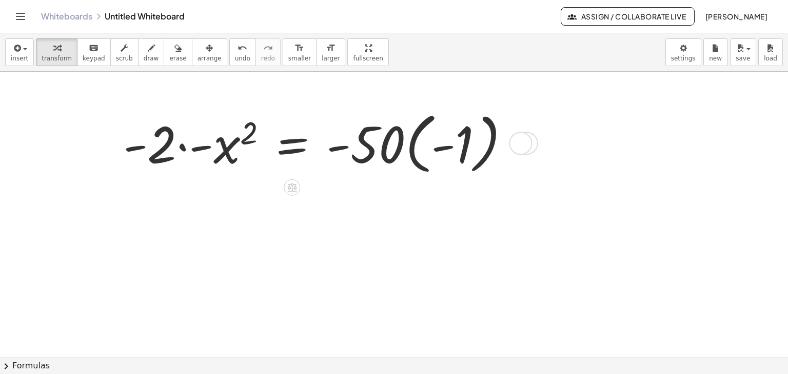
click at [182, 148] on div at bounding box center [320, 143] width 405 height 72
click at [182, 147] on div at bounding box center [320, 143] width 405 height 72
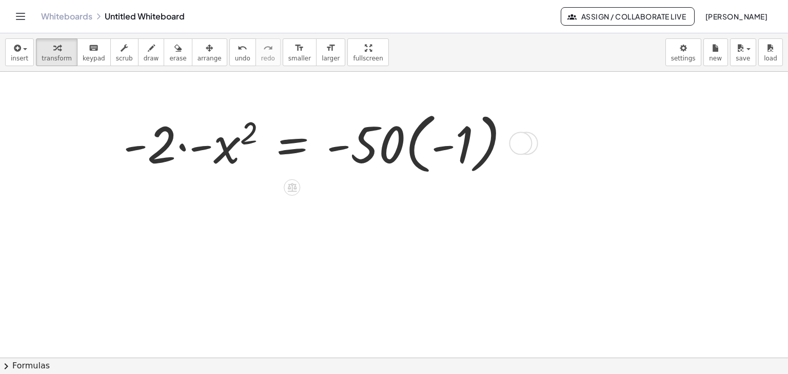
click at [182, 147] on div at bounding box center [320, 143] width 405 height 72
click at [450, 163] on div at bounding box center [320, 143] width 405 height 72
click at [461, 145] on div at bounding box center [320, 143] width 405 height 72
click at [461, 145] on div at bounding box center [300, 142] width 365 height 66
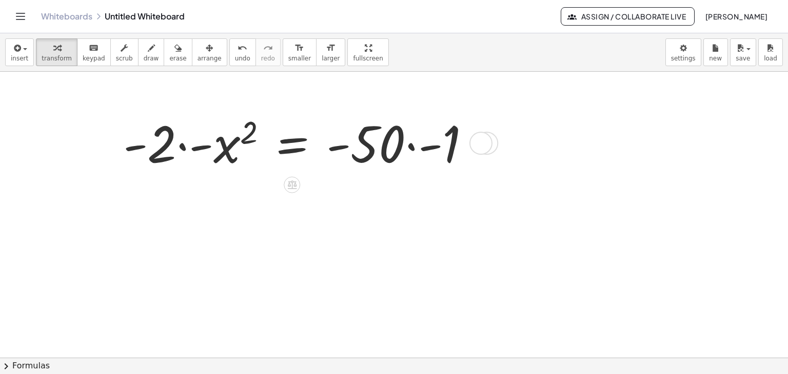
click at [415, 152] on div at bounding box center [300, 142] width 365 height 66
click at [292, 144] on div "= x 2 50 - · - 2 · · · - - 1 50 Transform line Copy line as LaTeX Copy derivati…" at bounding box center [292, 144] width 0 height 0
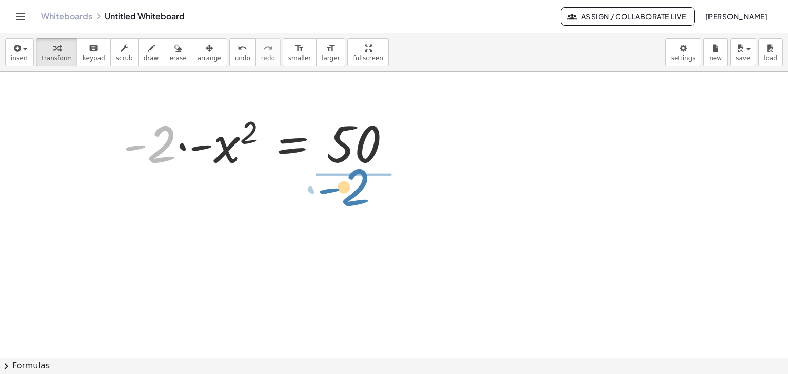
drag, startPoint x: 162, startPoint y: 156, endPoint x: 355, endPoint y: 199, distance: 198.1
click at [355, 199] on div "( · 5 · 2 √ 2 ) 2 = + x 2 + x 2 ( · 5 · 1,414 … ) 2 = + x 2 + x 2 7,071 … 2 = +…" at bounding box center [394, 358] width 788 height 573
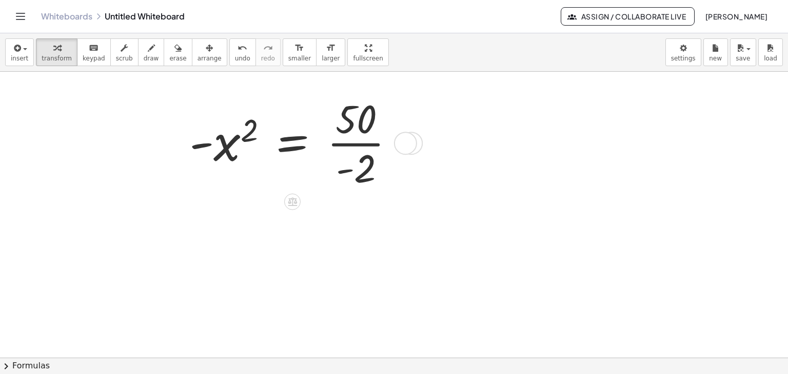
click at [366, 146] on div at bounding box center [296, 142] width 224 height 101
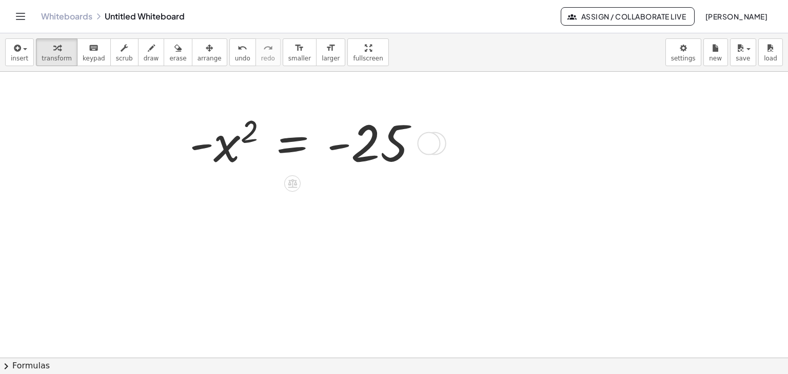
click at [292, 181] on icon at bounding box center [292, 184] width 9 height 9
click at [292, 181] on span "×" at bounding box center [292, 183] width 6 height 15
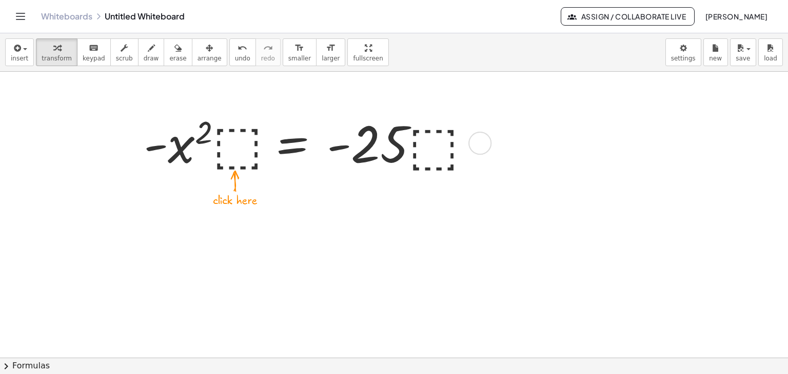
click at [249, 150] on div at bounding box center [307, 142] width 338 height 66
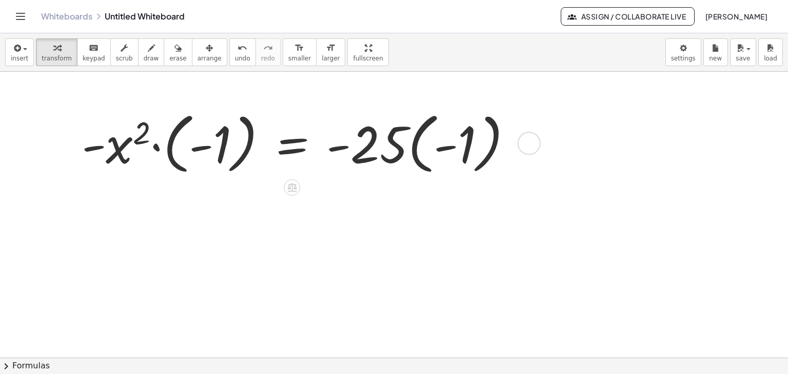
click at [162, 152] on div at bounding box center [300, 143] width 449 height 72
click at [162, 152] on div at bounding box center [327, 143] width 397 height 72
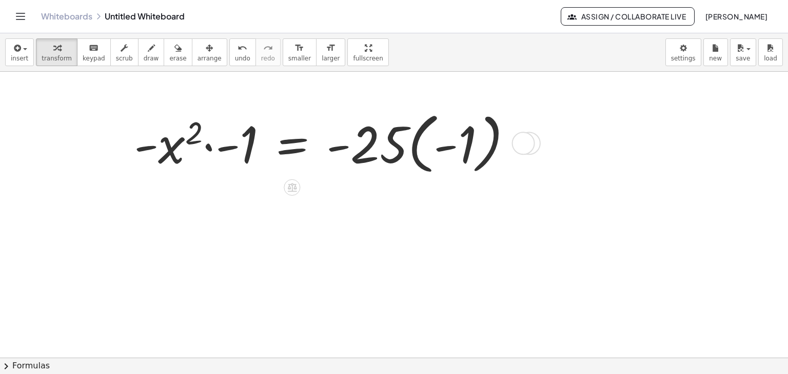
click at [211, 151] on div at bounding box center [327, 143] width 397 height 72
click at [134, 151] on div at bounding box center [125, 142] width 15 height 77
click at [415, 156] on div at bounding box center [366, 143] width 317 height 72
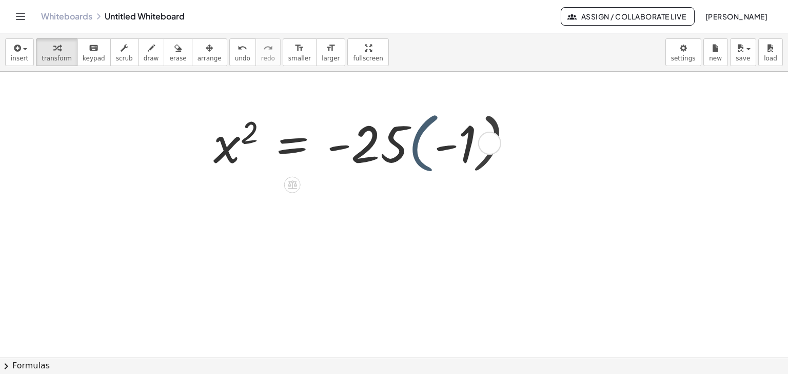
click at [415, 156] on div at bounding box center [347, 142] width 278 height 66
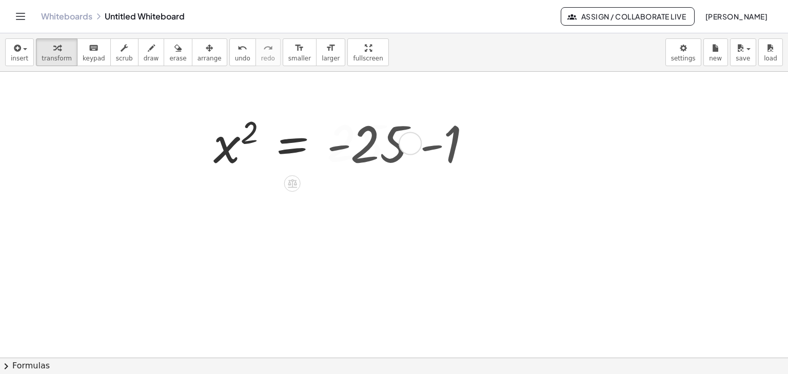
click at [415, 156] on div "( · 5 · 2 √ 2 ) 2 = + x 2 + x 2 ( · 5 · 1,414 … ) 2 = + x 2 + x 2 7,071 … 2 = +…" at bounding box center [316, 142] width 237 height 69
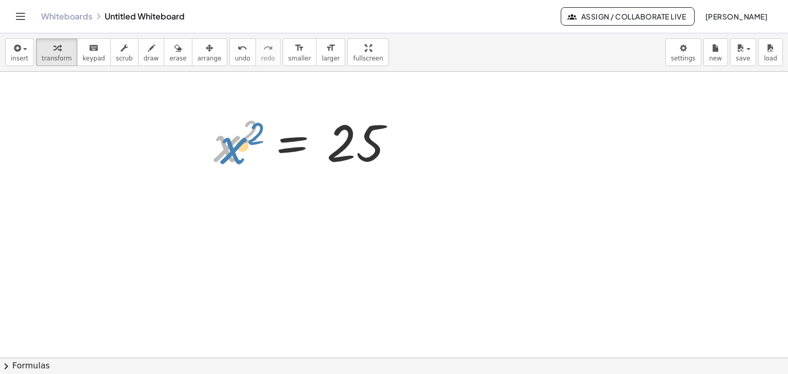
click at [240, 144] on div at bounding box center [307, 143] width 198 height 64
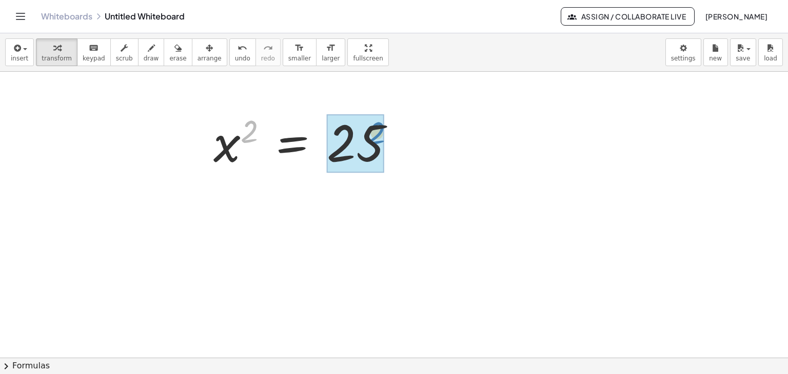
drag, startPoint x: 253, startPoint y: 132, endPoint x: 412, endPoint y: 132, distance: 159.0
click at [413, 133] on div "( · 5 · 2 √ 2 ) 2 = + x 2 + x 2 ( · 5 · 1,414 … ) 2 = + x 2 + x 2 7,071 … 2 = +…" at bounding box center [316, 142] width 237 height 69
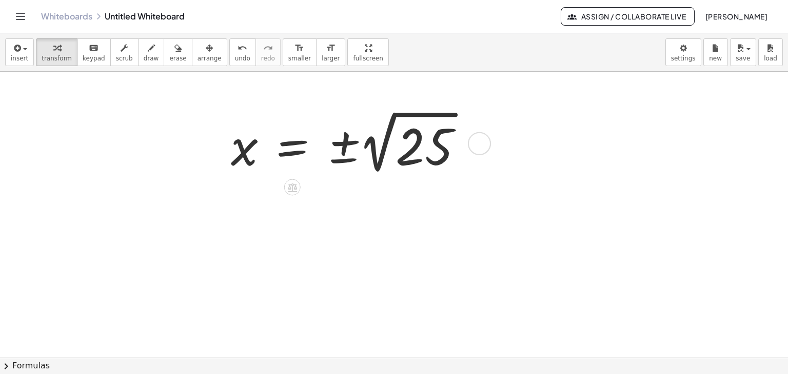
click at [398, 157] on div at bounding box center [351, 142] width 250 height 71
click at [398, 157] on div at bounding box center [318, 143] width 184 height 64
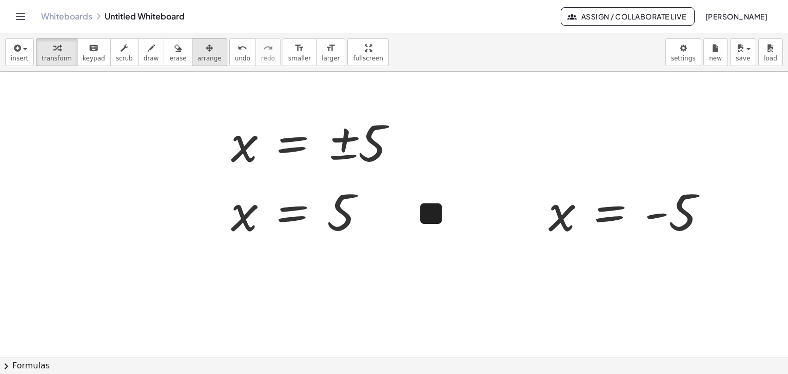
click at [197, 57] on span "arrange" at bounding box center [209, 58] width 24 height 7
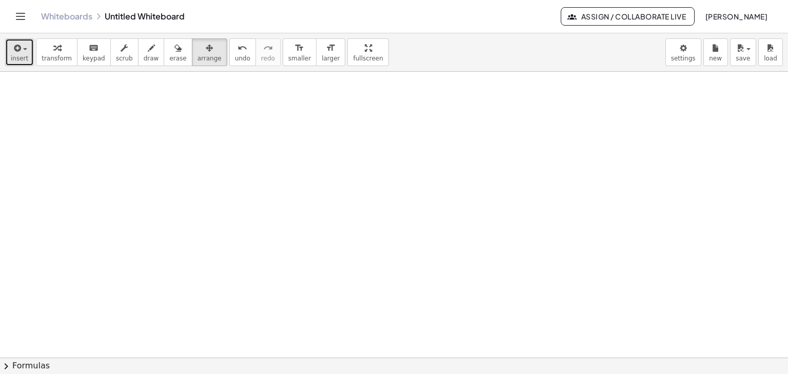
click at [29, 48] on button "insert" at bounding box center [19, 52] width 29 height 28
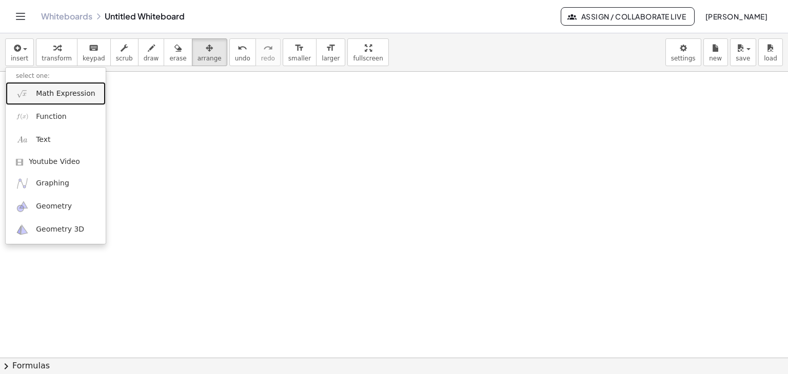
click at [51, 89] on span "Math Expression" at bounding box center [65, 94] width 59 height 10
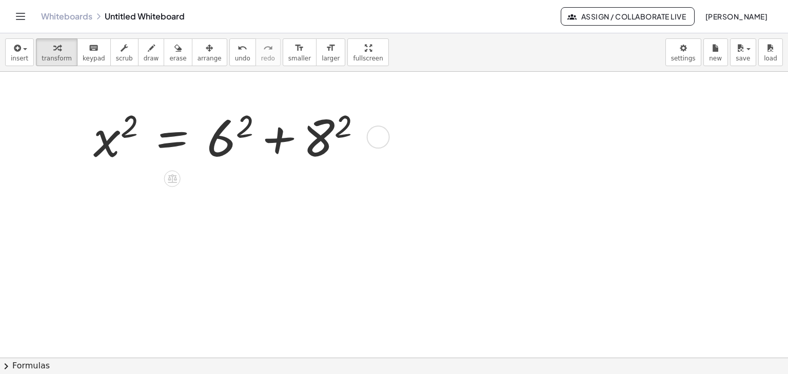
click at [235, 147] on div at bounding box center [231, 136] width 287 height 66
click at [235, 147] on div at bounding box center [238, 136] width 300 height 66
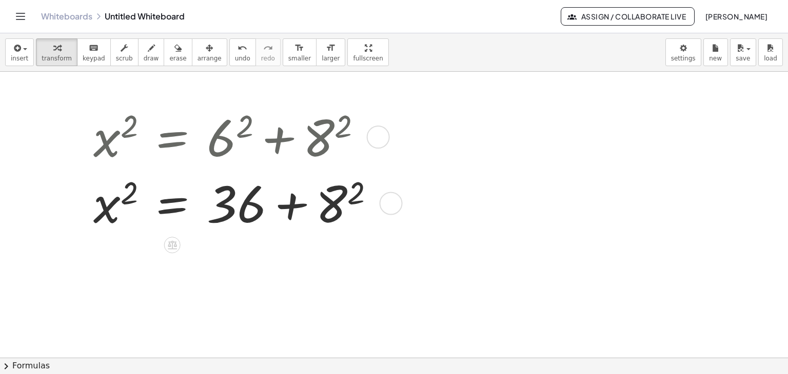
click at [335, 200] on div at bounding box center [238, 202] width 300 height 66
click at [335, 200] on div at bounding box center [242, 202] width 309 height 66
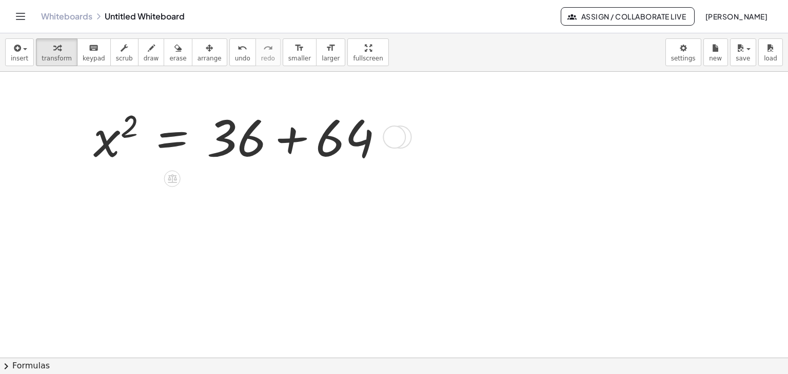
drag, startPoint x: 393, startPoint y: 196, endPoint x: 431, endPoint y: 93, distance: 109.9
click at [431, 93] on div "x 2 = + 6 2 + 8 2 x 2 = + 36 + 8 2 x 2 = + + 36 64" at bounding box center [394, 358] width 788 height 573
click at [400, 122] on div "x 2 = + 6 2 + 8 2 x 2 = + 36 + 8 2 x 2 = + + 36 64" at bounding box center [251, 136] width 347 height 71
click at [394, 128] on div at bounding box center [394, 137] width 23 height 23
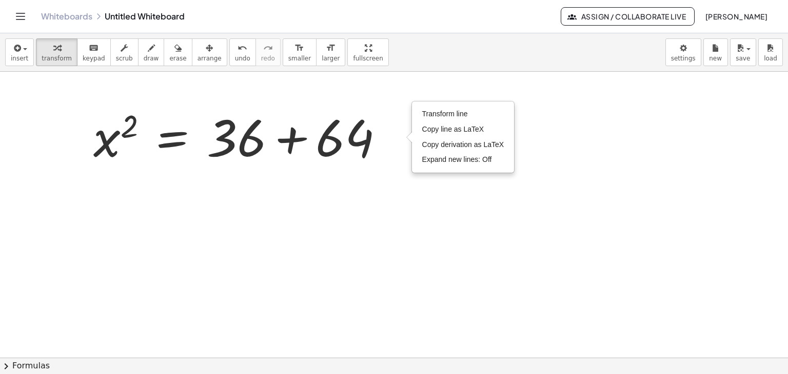
click at [419, 189] on div at bounding box center [394, 358] width 788 height 573
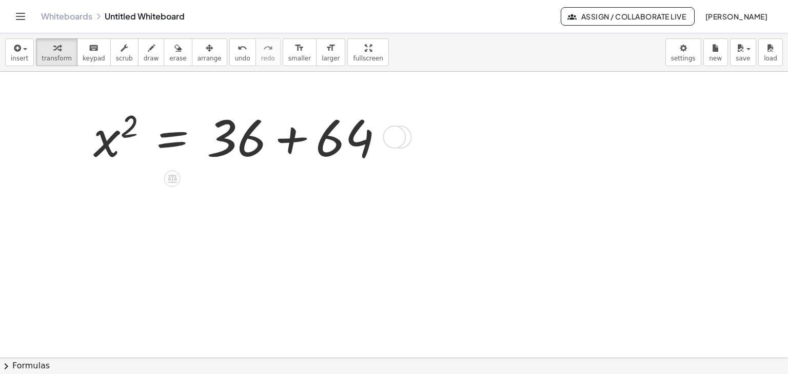
click at [307, 152] on div at bounding box center [242, 136] width 309 height 66
click at [307, 152] on div "x 2 = + 6 2 + 8 2 x 2 = + 36 + 8 2 x 2 = + + 36 64 100 Transform line Copy line…" at bounding box center [203, 136] width 251 height 69
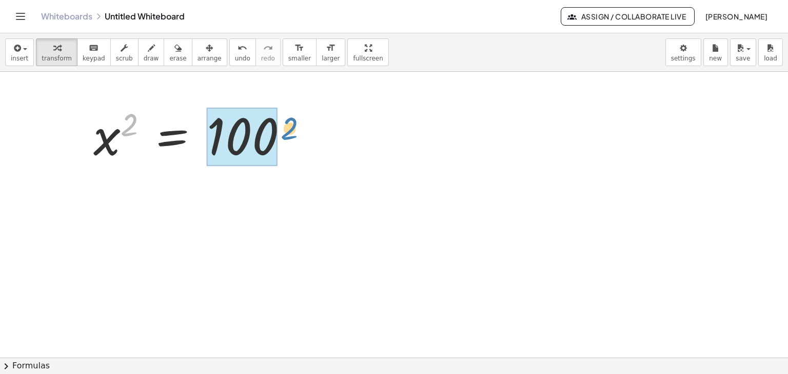
drag, startPoint x: 135, startPoint y: 126, endPoint x: 302, endPoint y: 128, distance: 166.7
click at [301, 129] on div "x 2 = + 6 2 + 8 2 x 2 = + 36 + 8 2 x 2 = + 36 + 64 2 x 2 = 100 Transform line C…" at bounding box center [203, 136] width 251 height 69
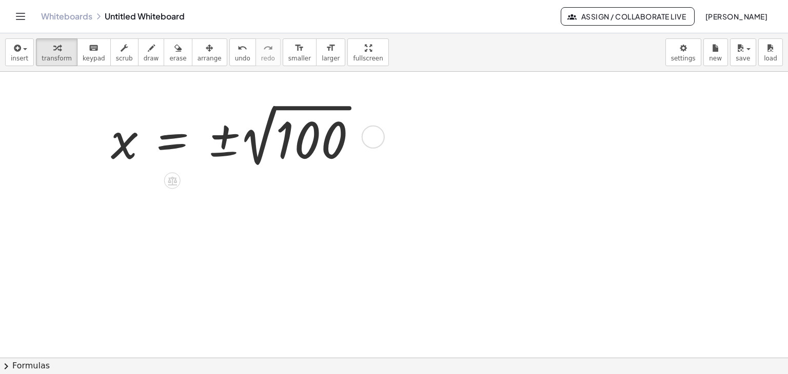
click at [310, 137] on div at bounding box center [238, 136] width 264 height 71
click at [310, 137] on div "Transform line Copy line as LaTeX Copy derivation as LaTeX Expand new lines: Off" at bounding box center [303, 136] width 23 height 23
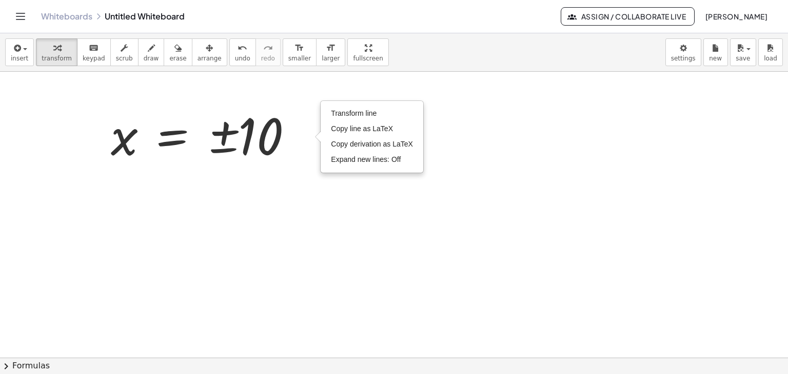
click at [310, 190] on div at bounding box center [394, 358] width 788 height 573
